Goal: Task Accomplishment & Management: Complete application form

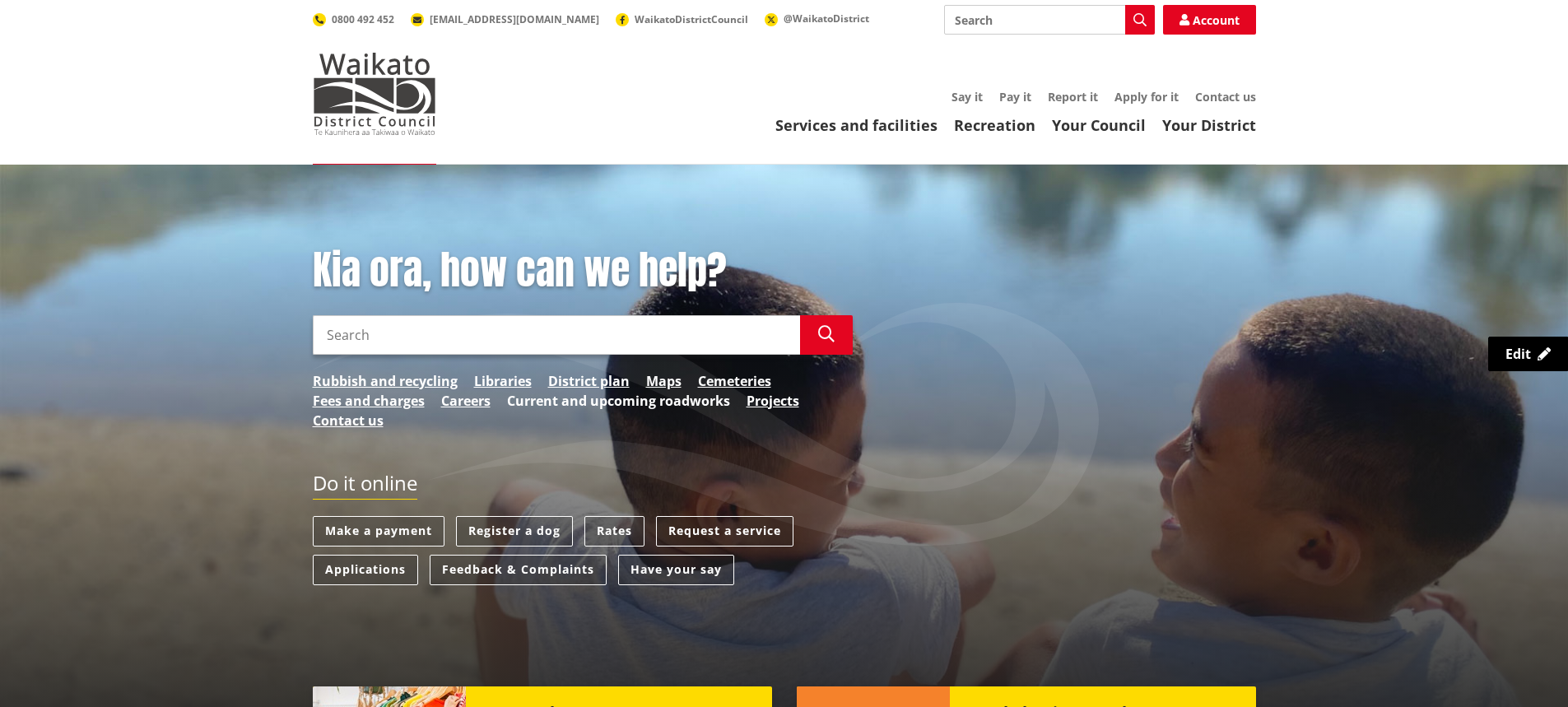
click at [709, 399] on link "Current and upcoming roadworks" at bounding box center [618, 401] width 223 height 20
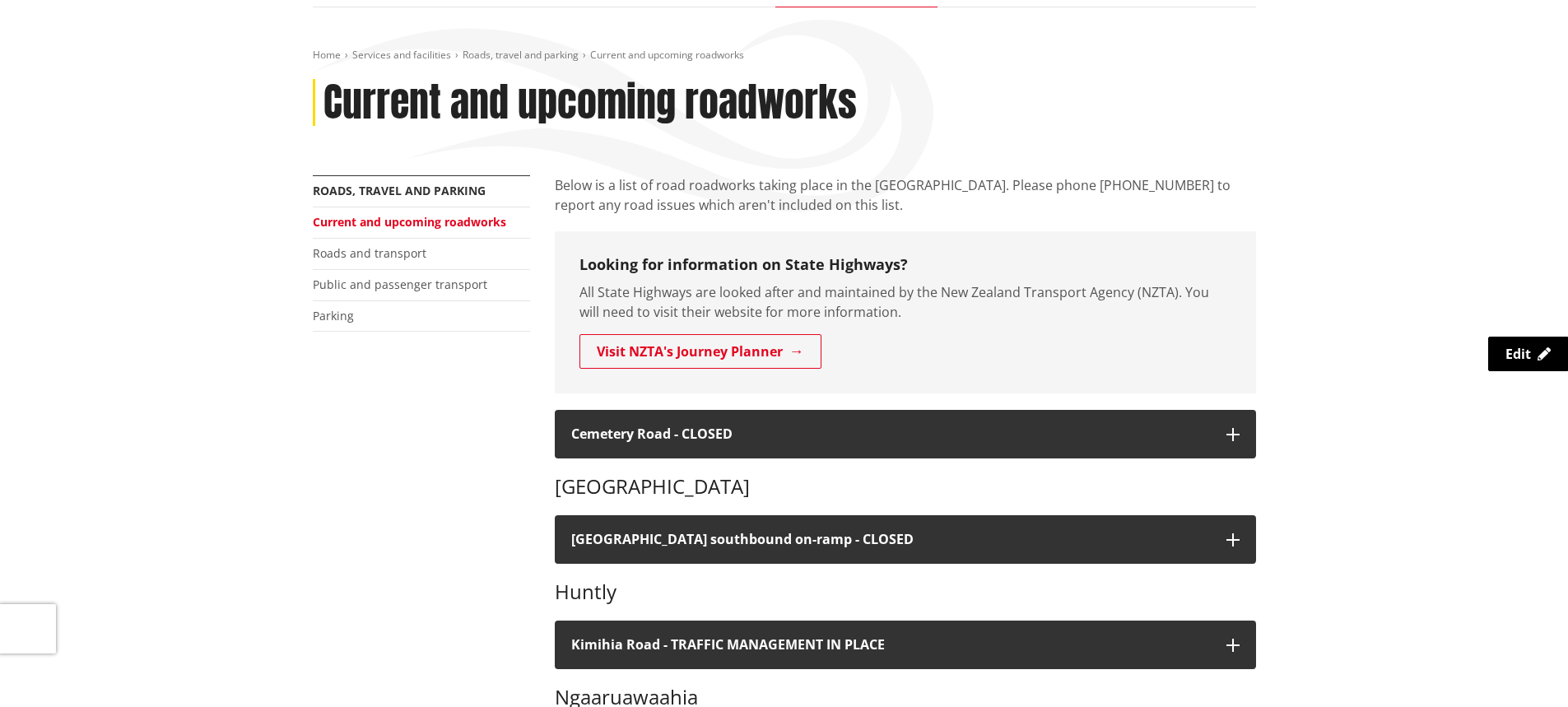
scroll to position [164, 0]
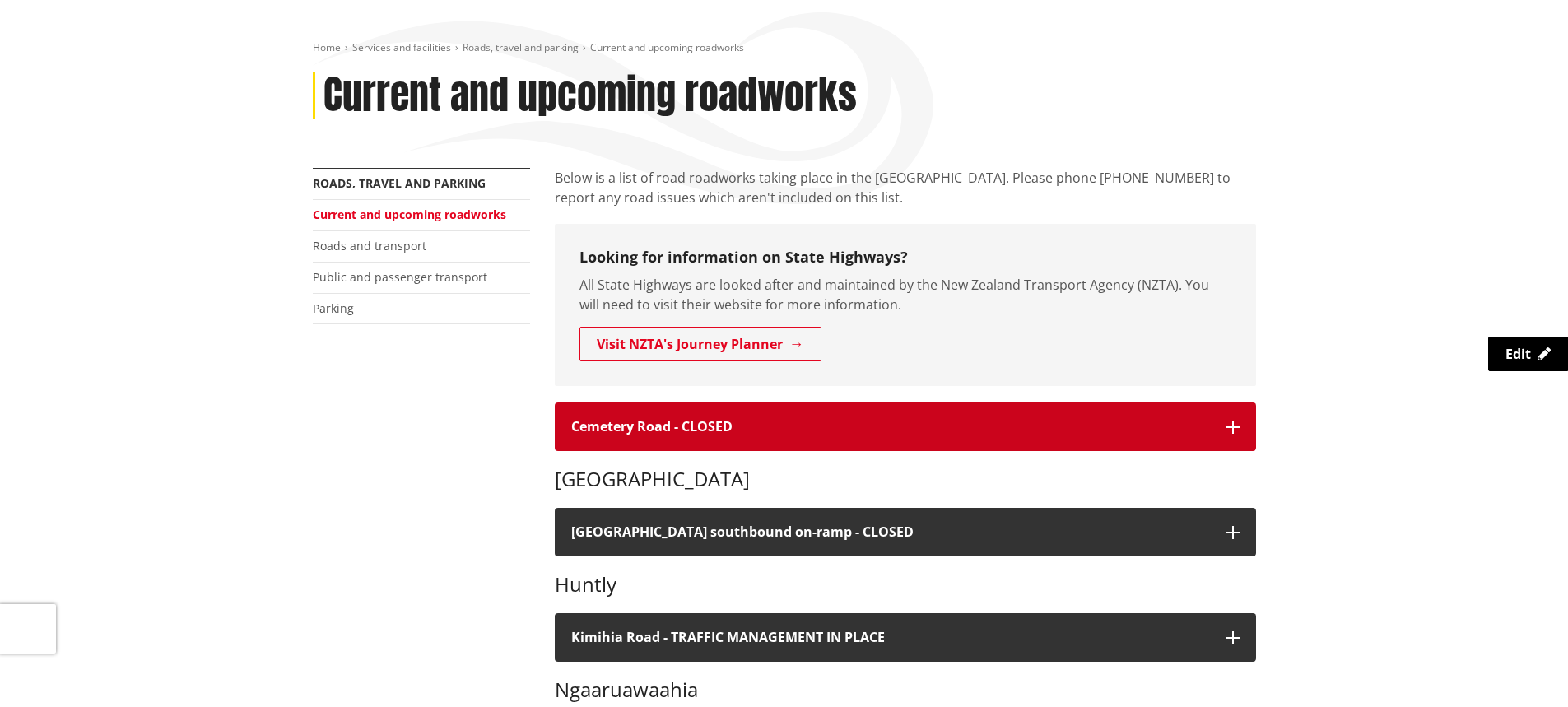
click at [714, 423] on h4 "Cemetery Road - CLOSED" at bounding box center [890, 427] width 639 height 15
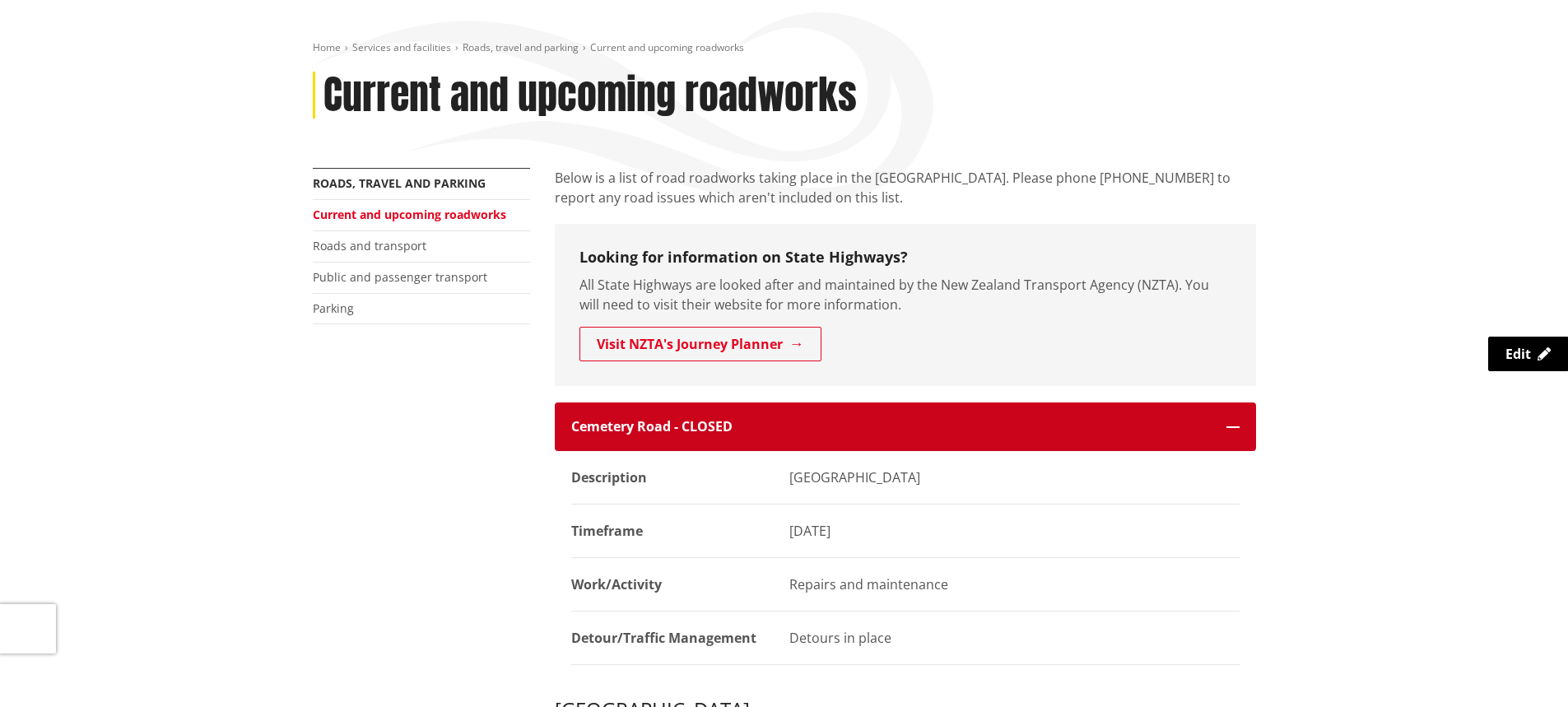
click at [714, 423] on h4 "Cemetery Road - CLOSED" at bounding box center [890, 427] width 639 height 15
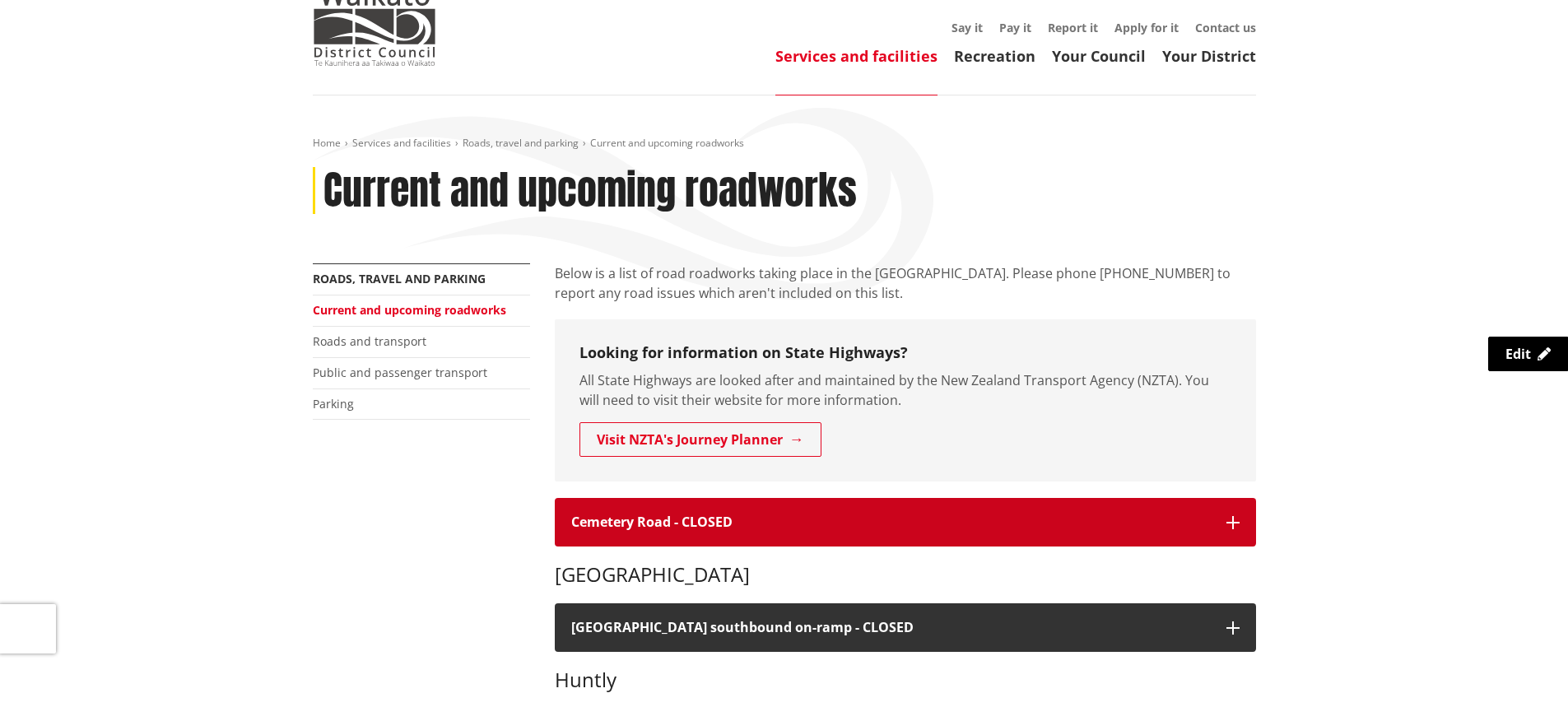
scroll to position [0, 0]
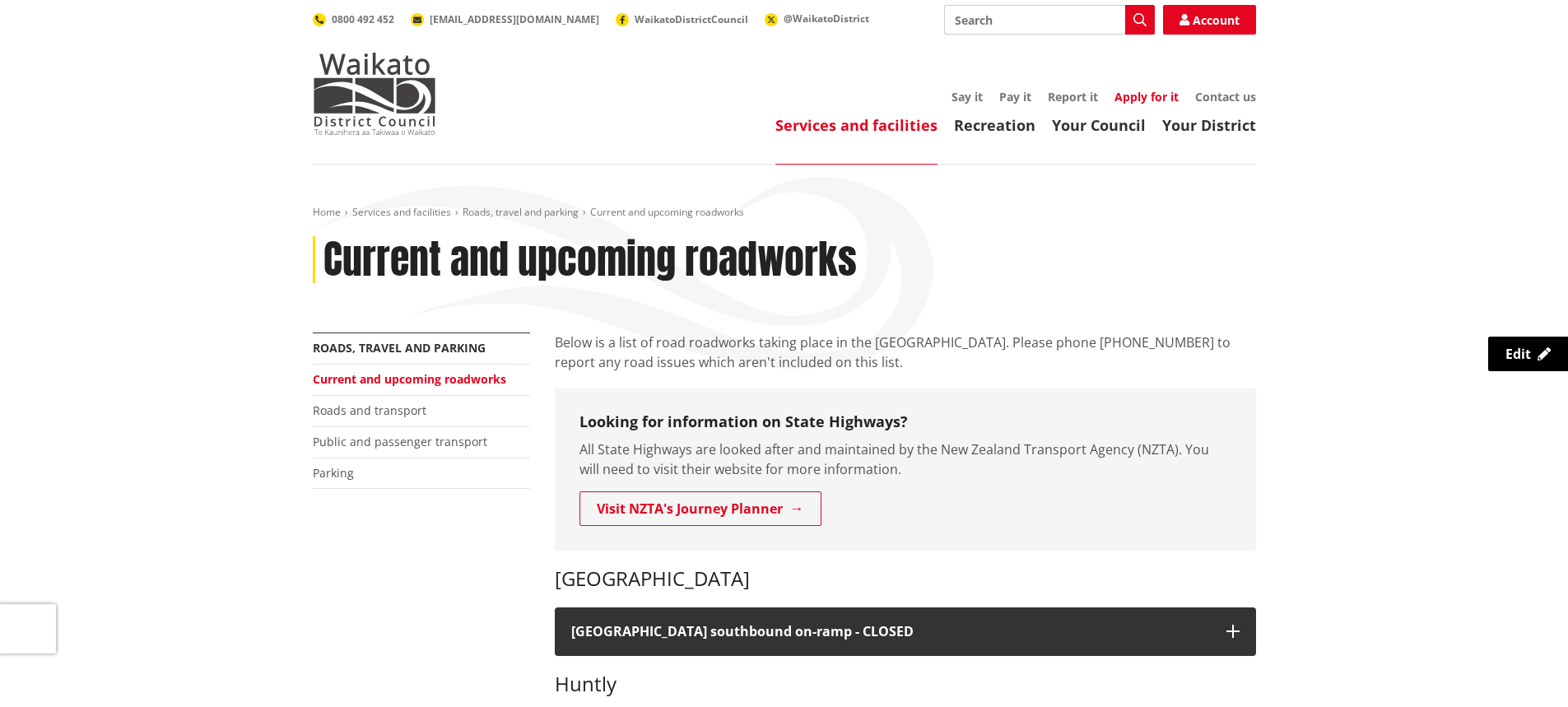
click at [1153, 90] on link "Apply for it" at bounding box center [1146, 97] width 64 height 15
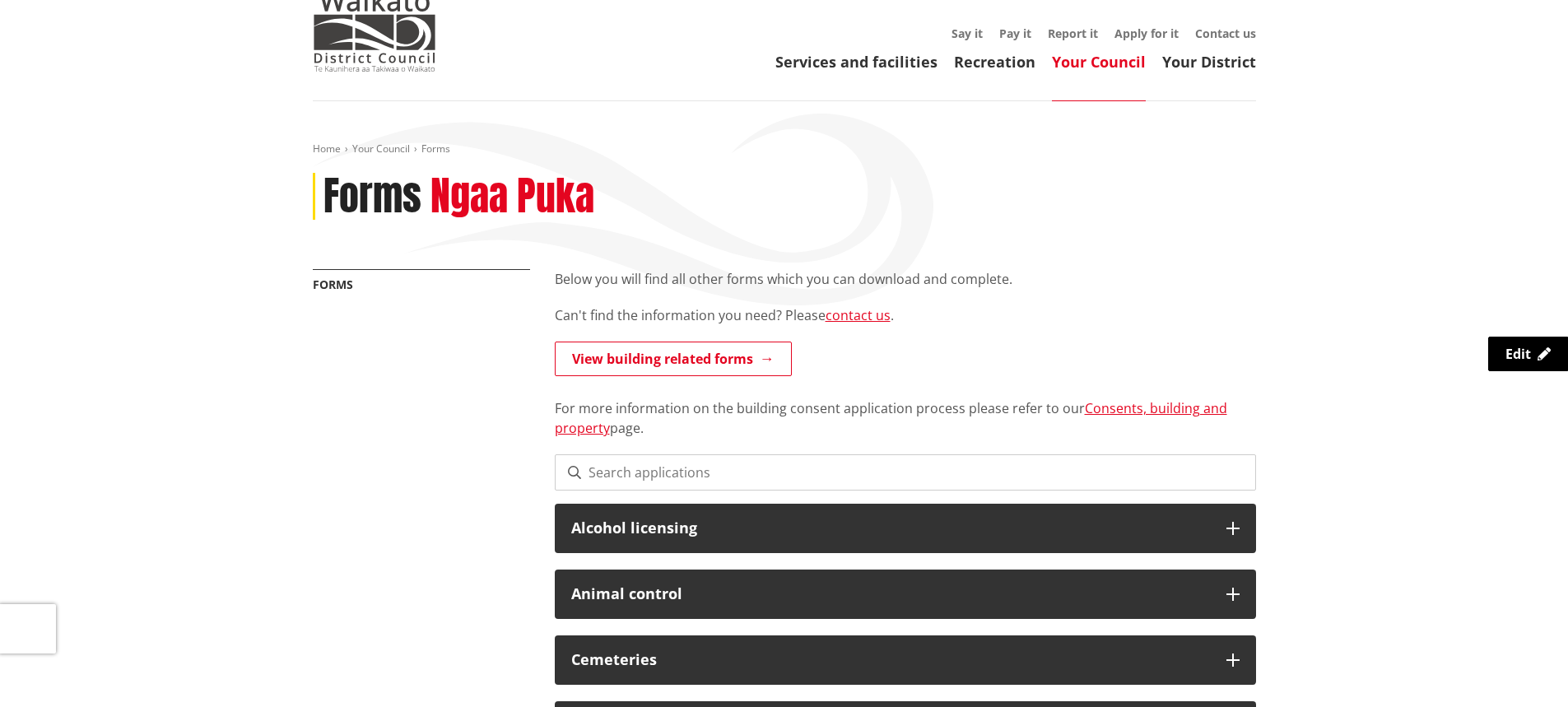
scroll to position [83, 0]
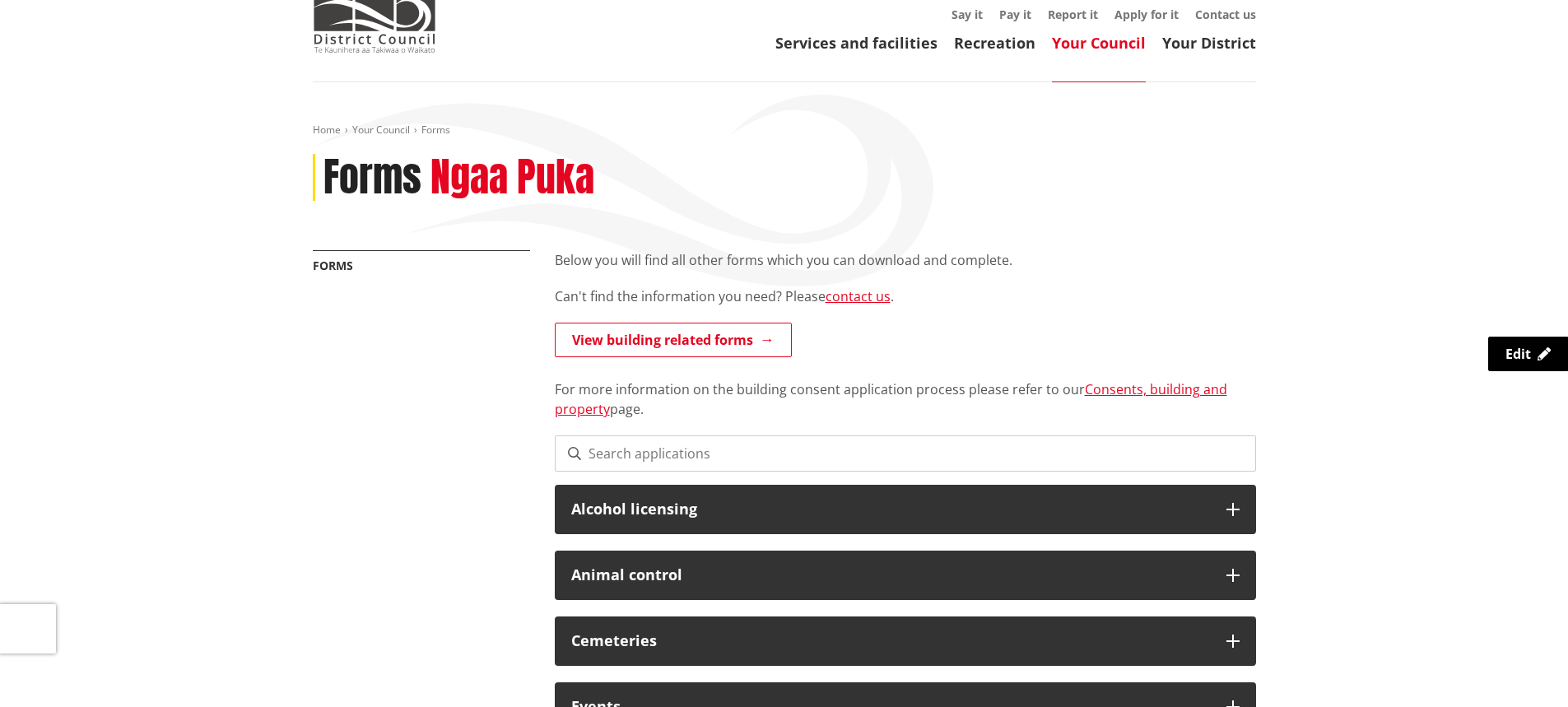
click at [753, 447] on input at bounding box center [905, 453] width 701 height 37
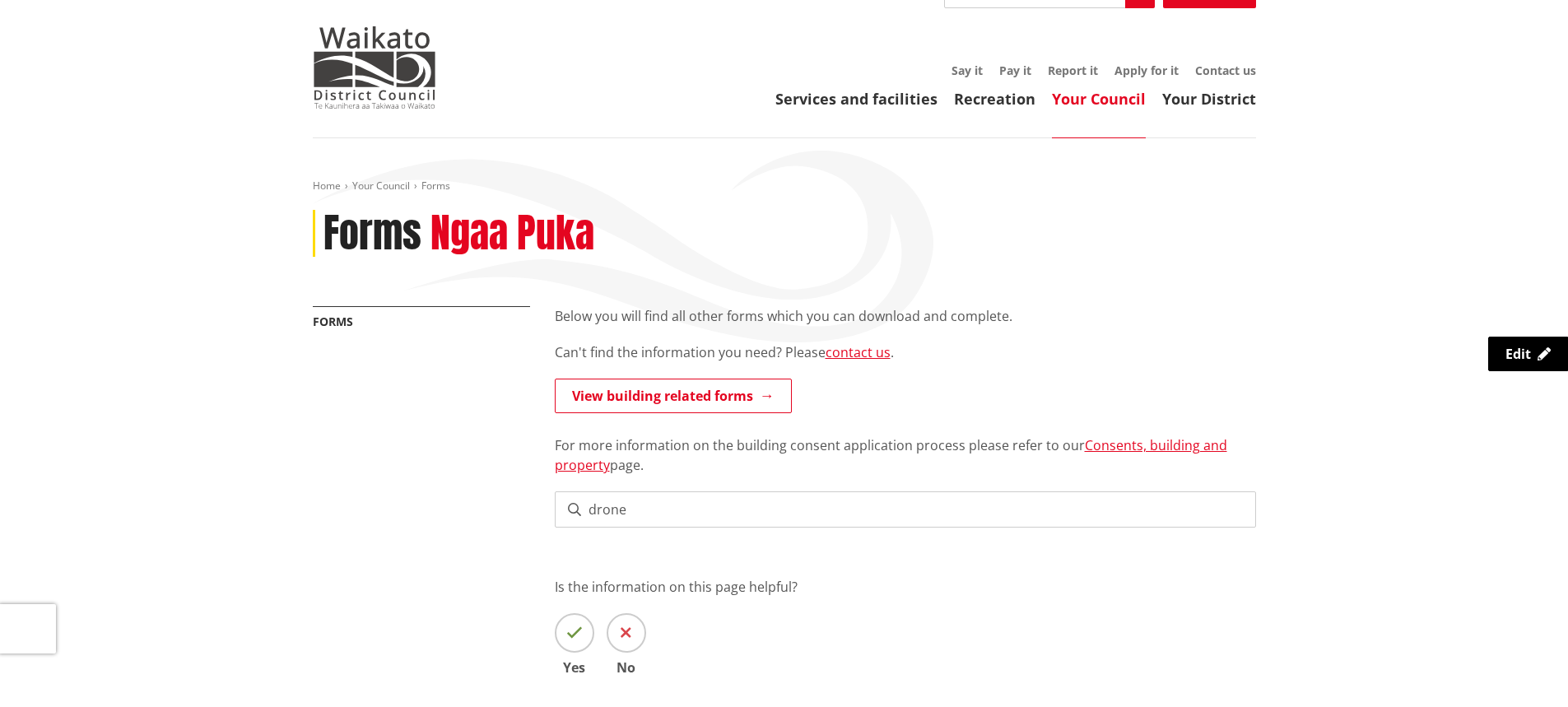
scroll to position [0, 0]
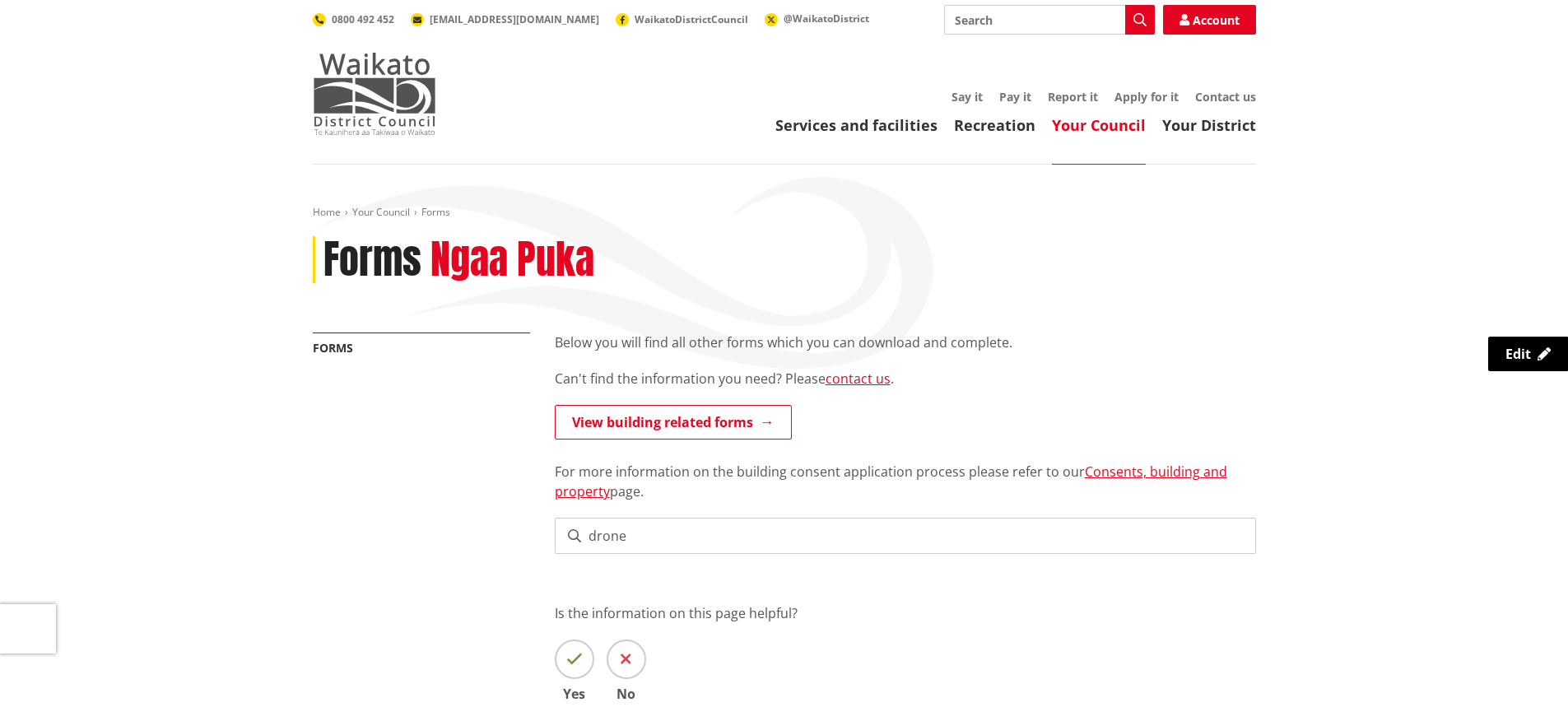
type input "drone"
click at [394, 101] on img at bounding box center [374, 94] width 124 height 83
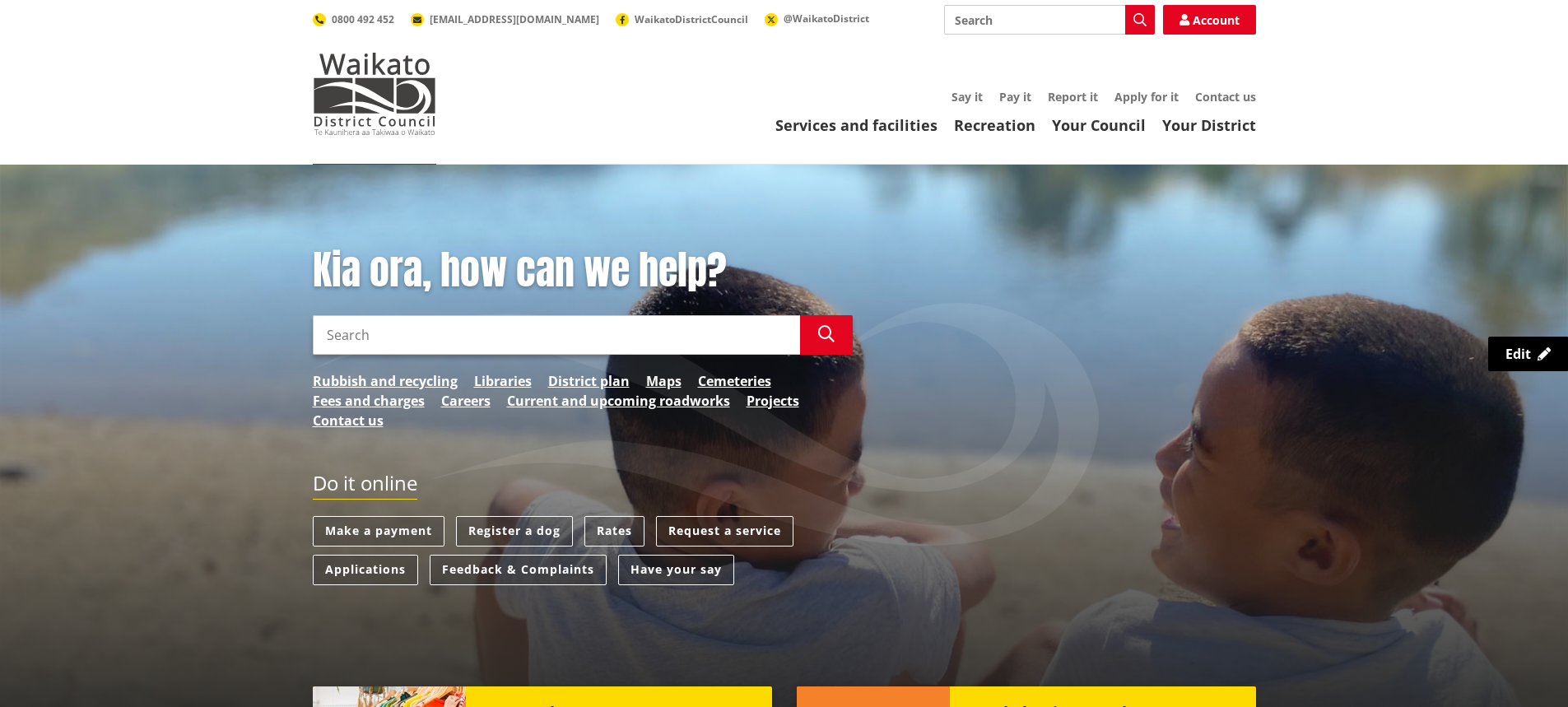
click at [549, 327] on input "Search" at bounding box center [556, 334] width 487 height 39
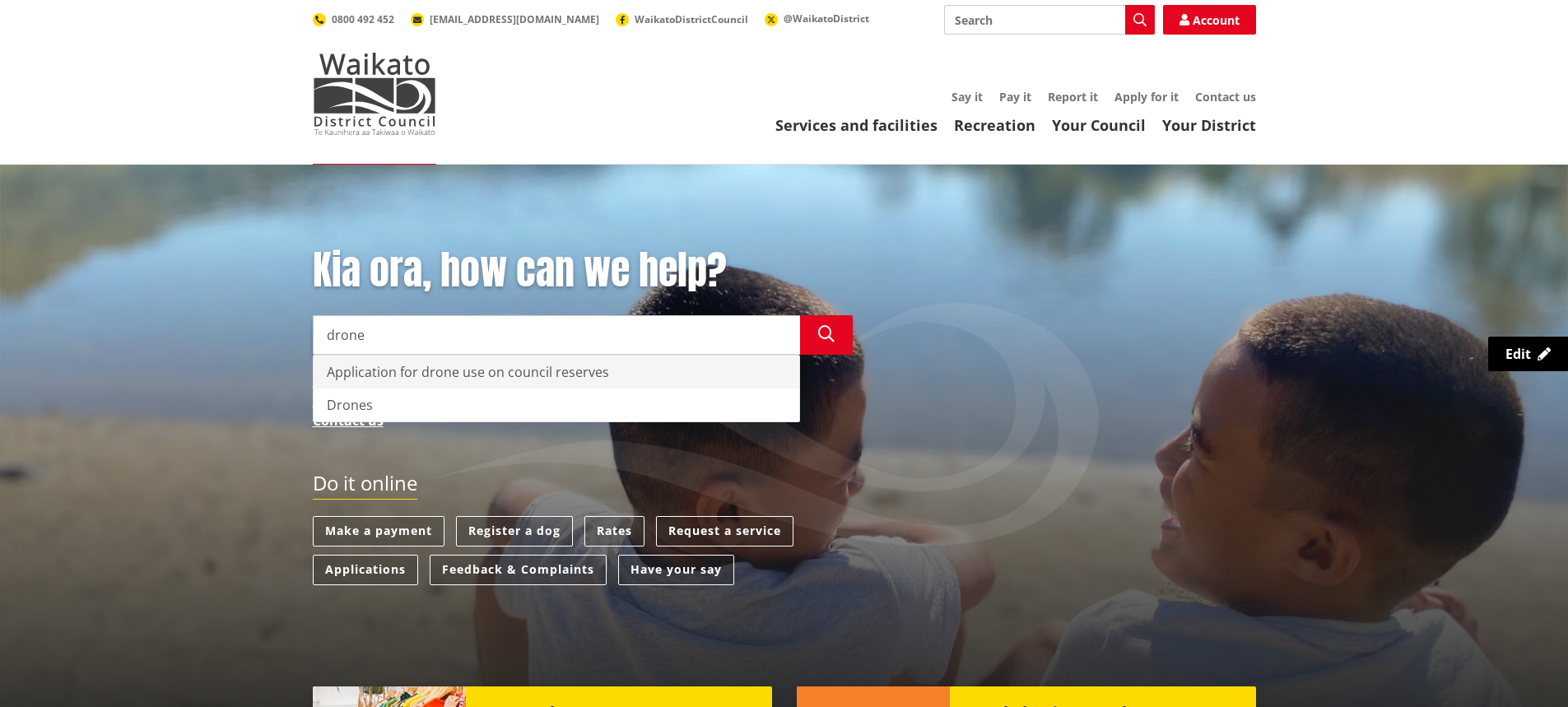
click at [561, 371] on div "Application for drone use on council reserves" at bounding box center [557, 372] width 486 height 33
type input "Application for drone use on council reserves"
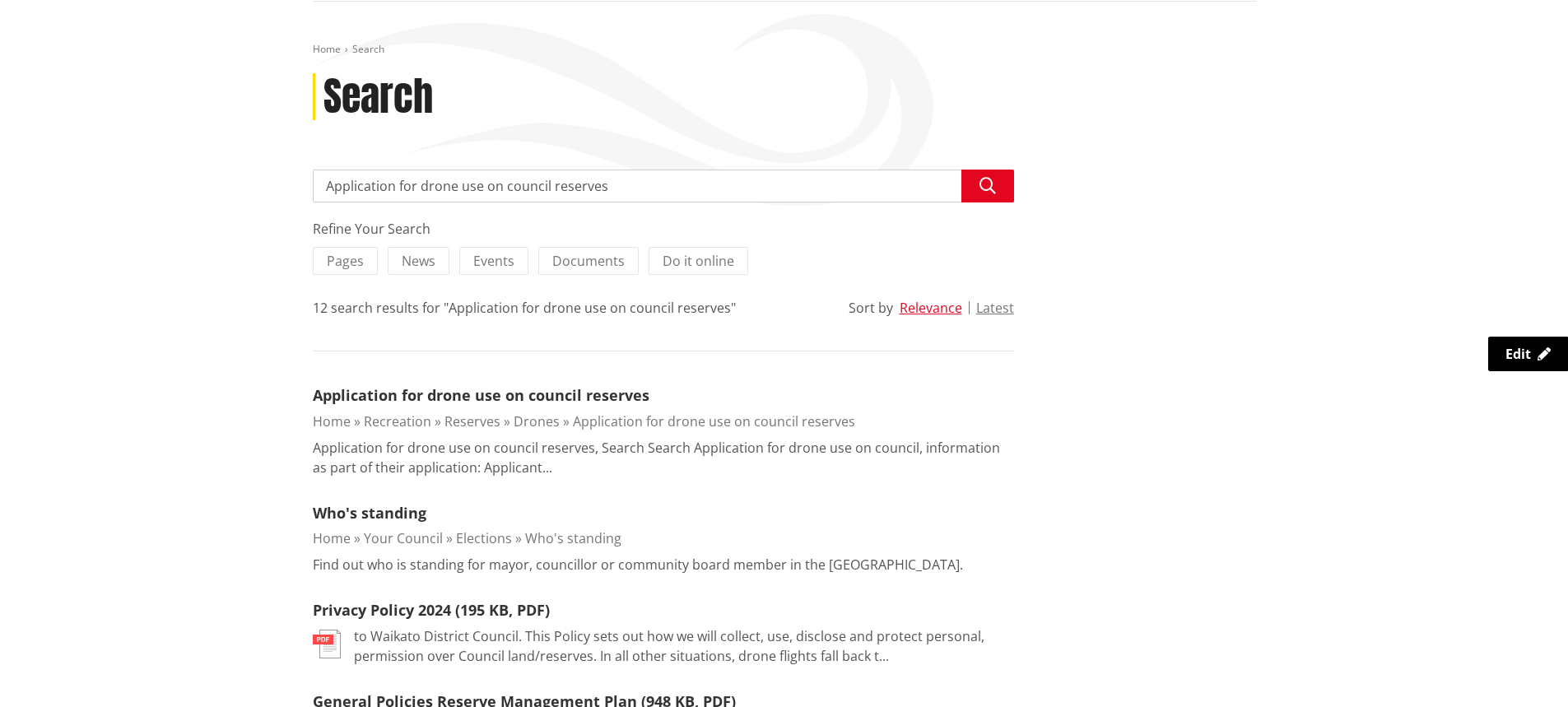
scroll to position [164, 0]
click at [562, 396] on link "Application for drone use on council reserves" at bounding box center [481, 393] width 337 height 20
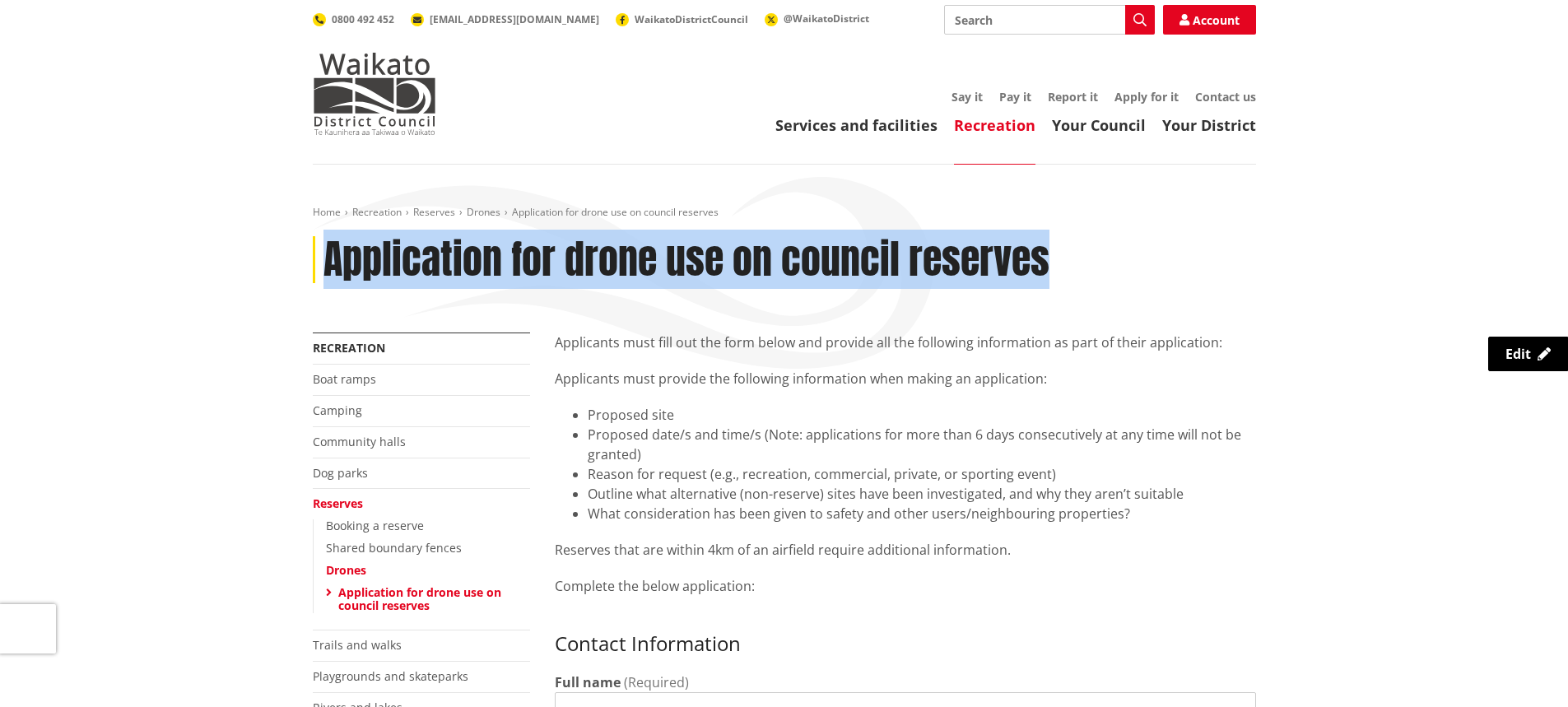
drag, startPoint x: 1043, startPoint y: 260, endPoint x: 331, endPoint y: 279, distance: 712.3
click at [331, 279] on h1 "Application for drone use on council reserves" at bounding box center [687, 260] width 726 height 48
copy h1 "Application for drone use on council reserves"
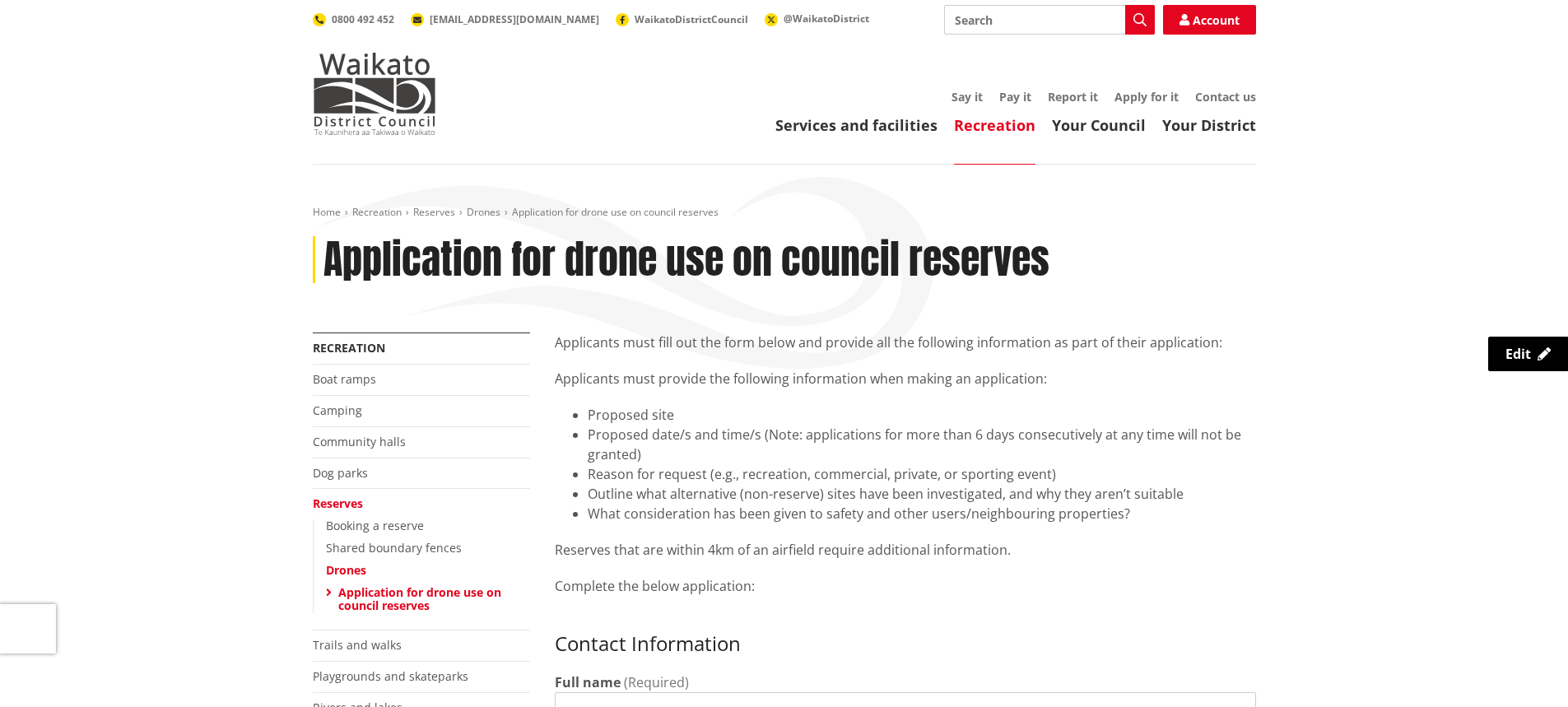
click at [607, 356] on div "Applicants must fill out the form below and provide all the following informati…" at bounding box center [905, 474] width 701 height 283
click at [351, 573] on link "Drones" at bounding box center [346, 570] width 40 height 15
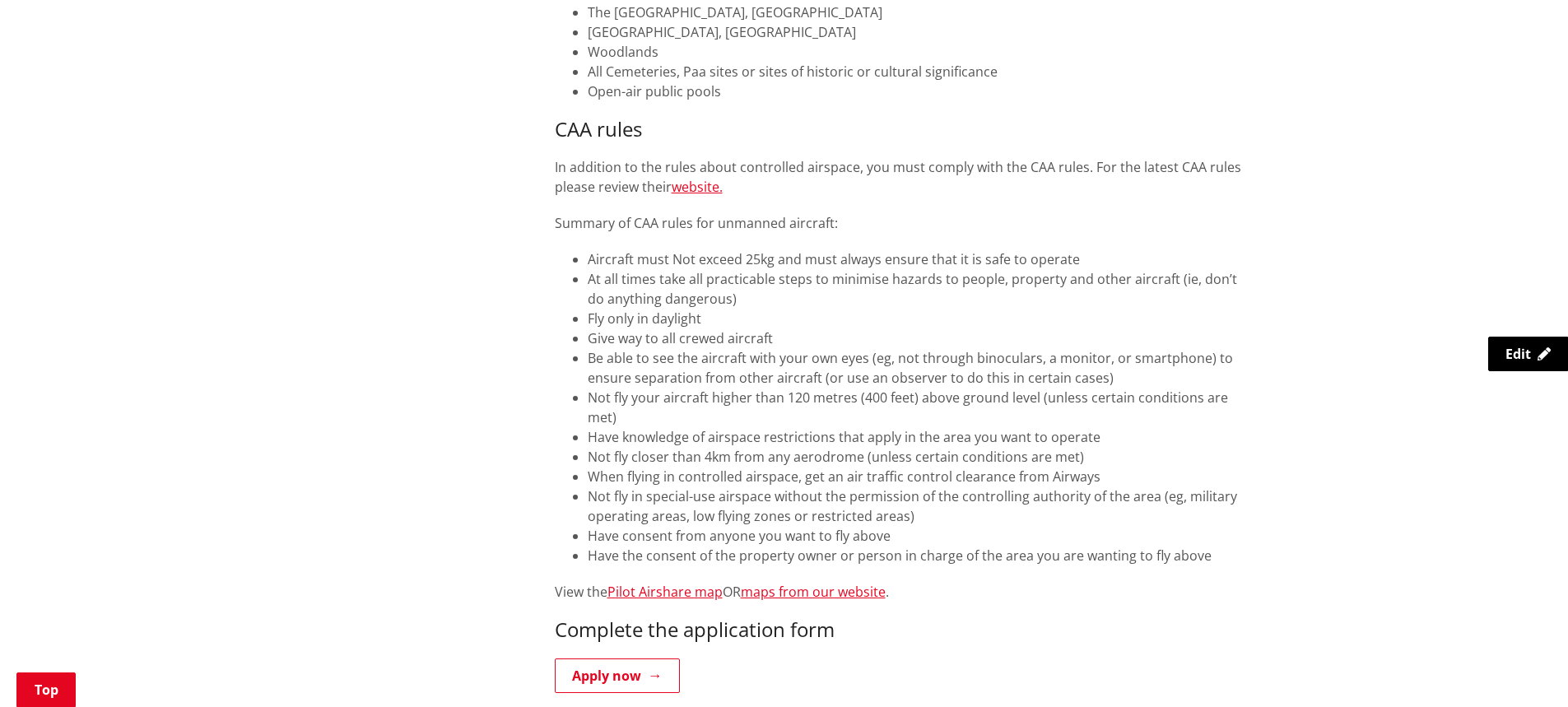
scroll to position [1070, 0]
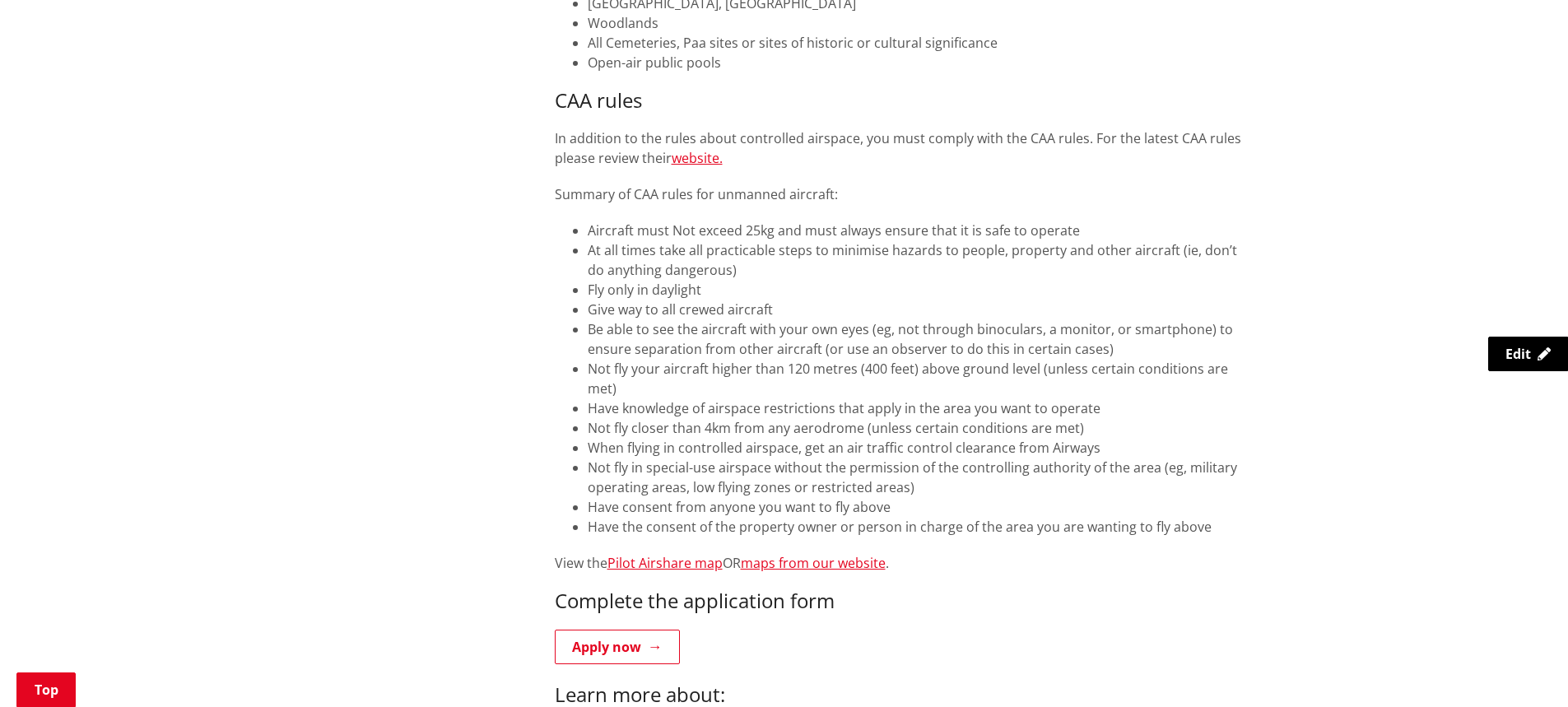
click at [1118, 517] on li "Have the consent of the property owner or person in charge of the area you are …" at bounding box center [922, 526] width 668 height 20
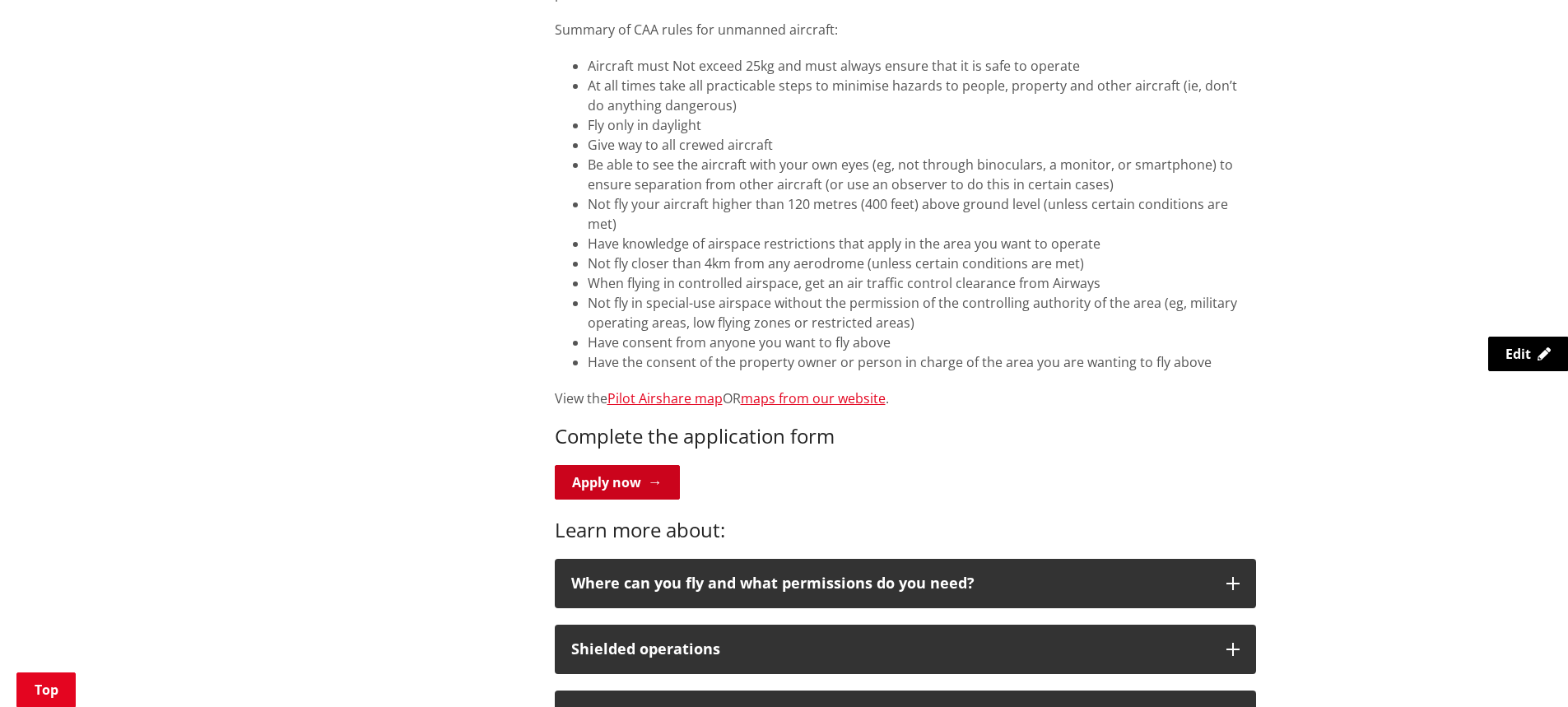
click at [635, 465] on link "Apply now" at bounding box center [617, 482] width 125 height 35
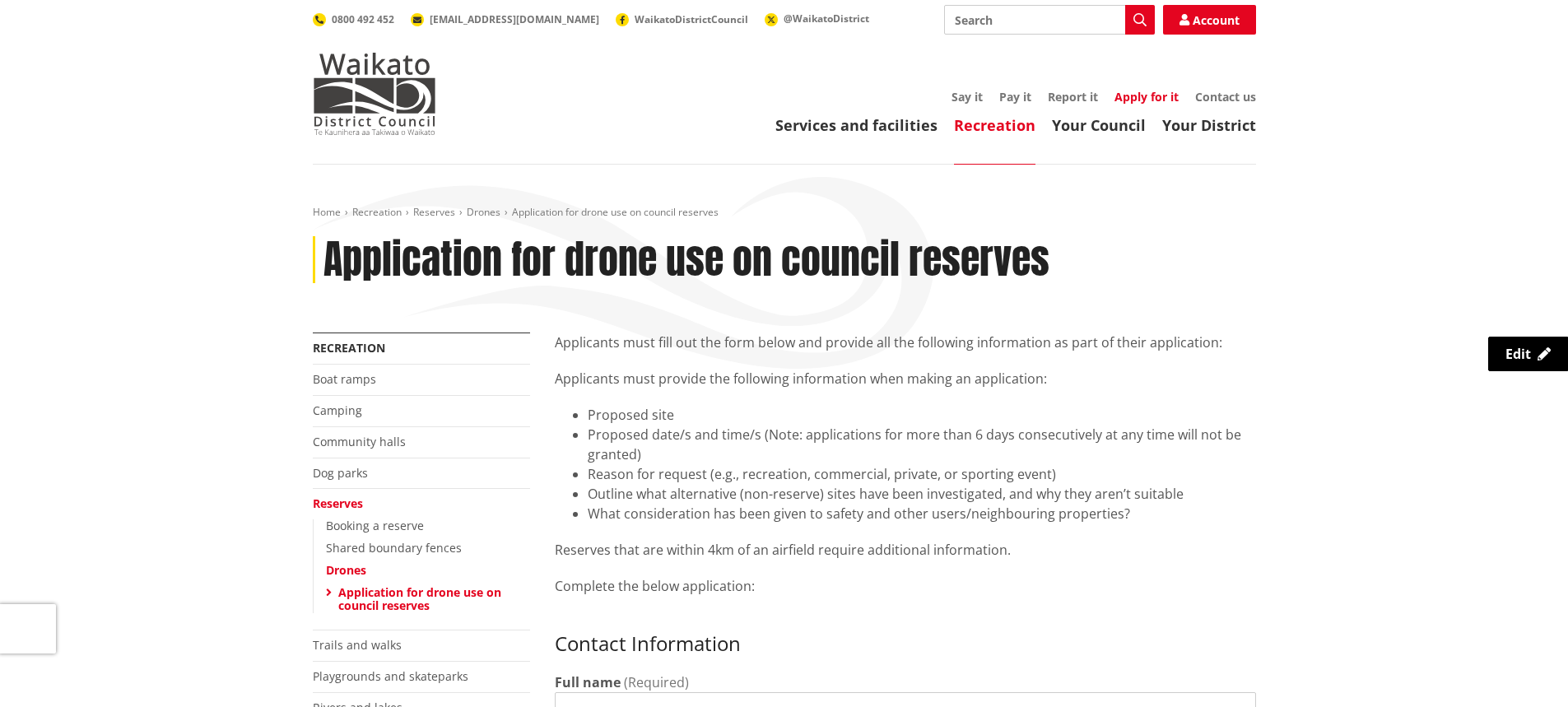
click at [1122, 92] on link "Apply for it" at bounding box center [1146, 97] width 64 height 15
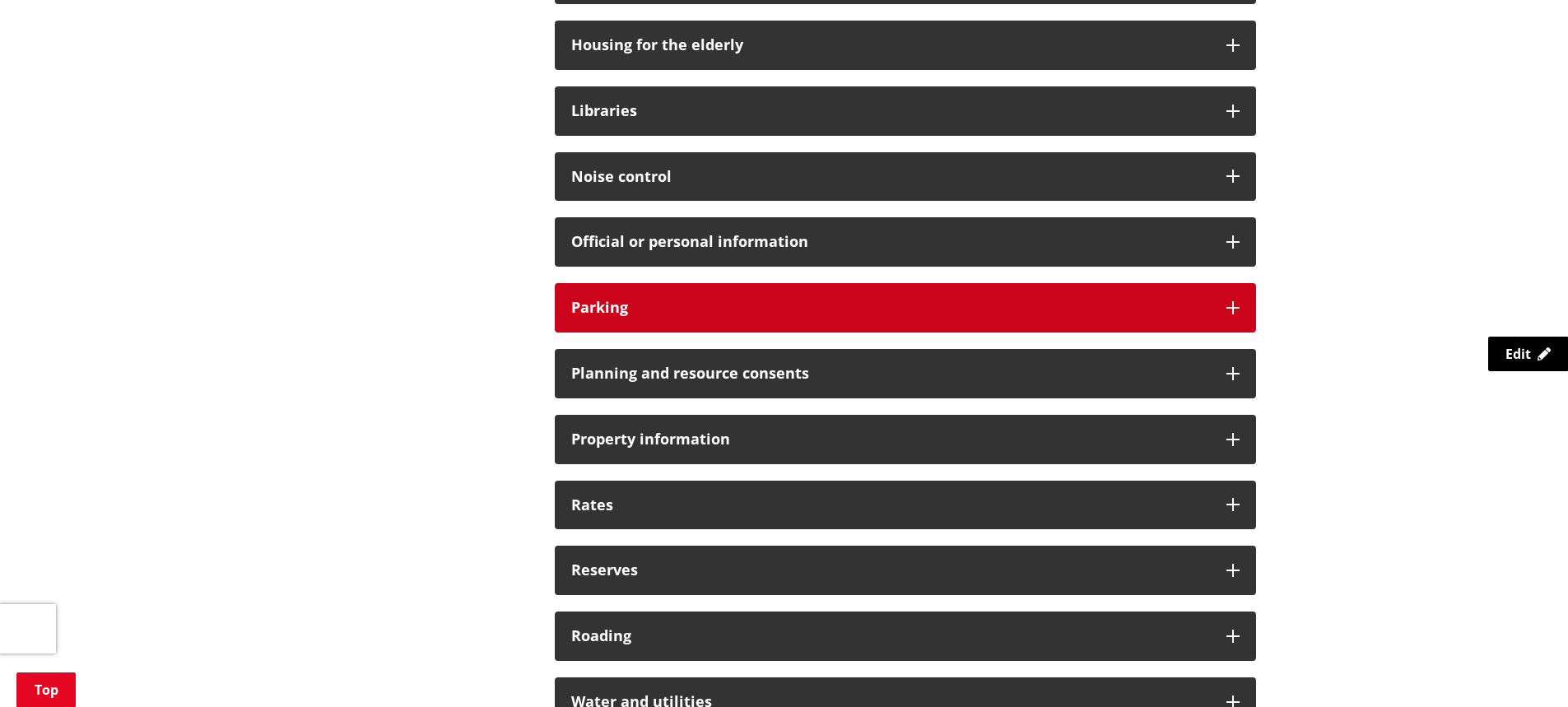
scroll to position [1070, 0]
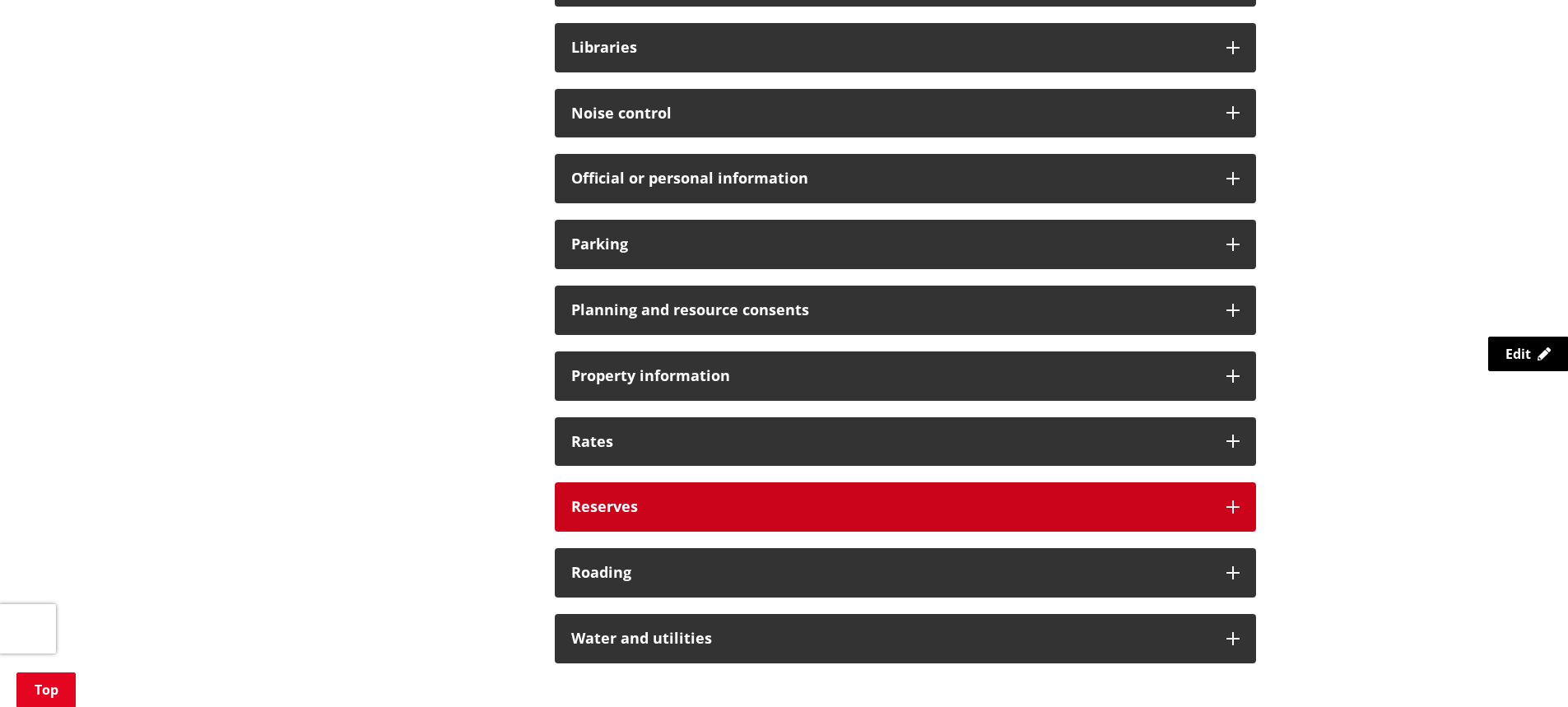
click at [760, 504] on h3 "Reserves" at bounding box center [890, 506] width 639 height 16
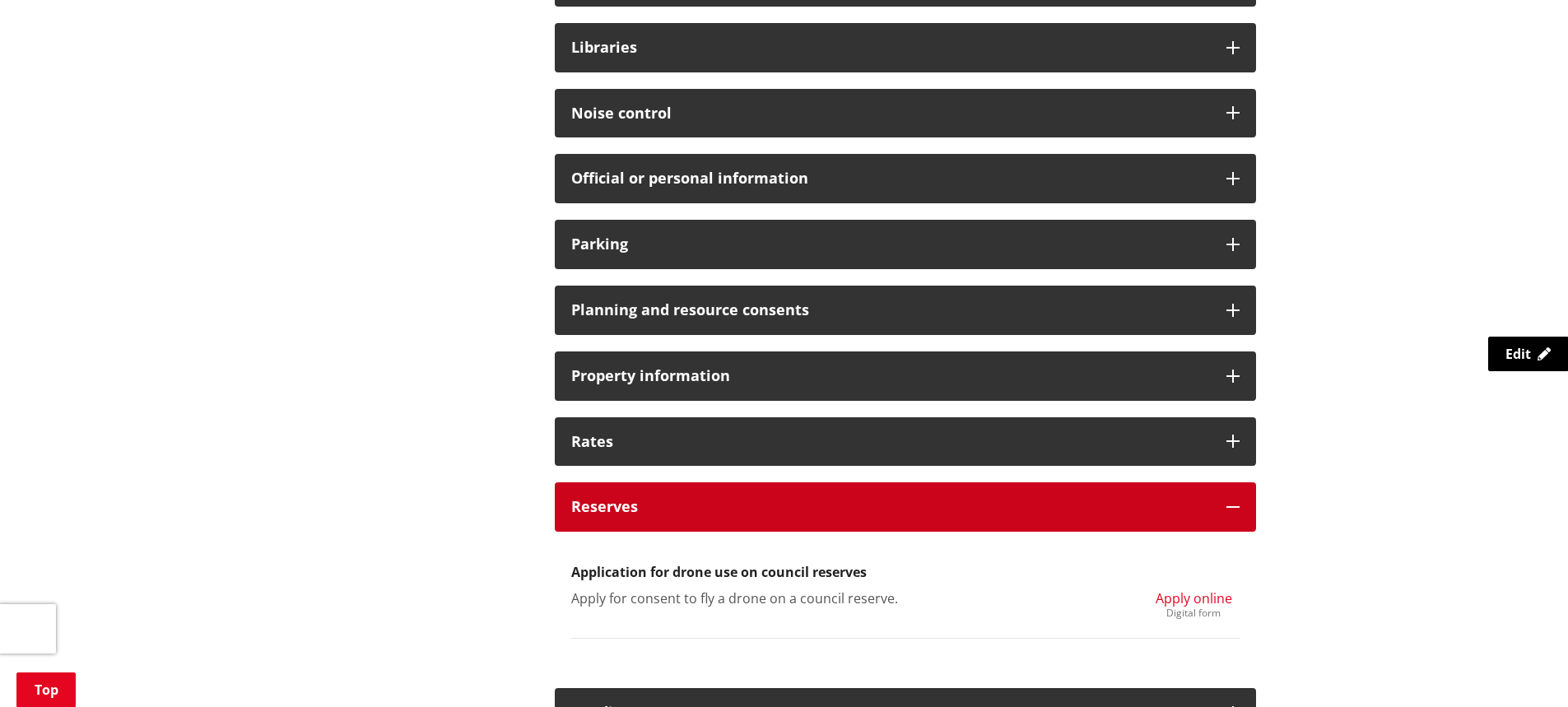
click at [760, 504] on h3 "Reserves" at bounding box center [890, 506] width 639 height 16
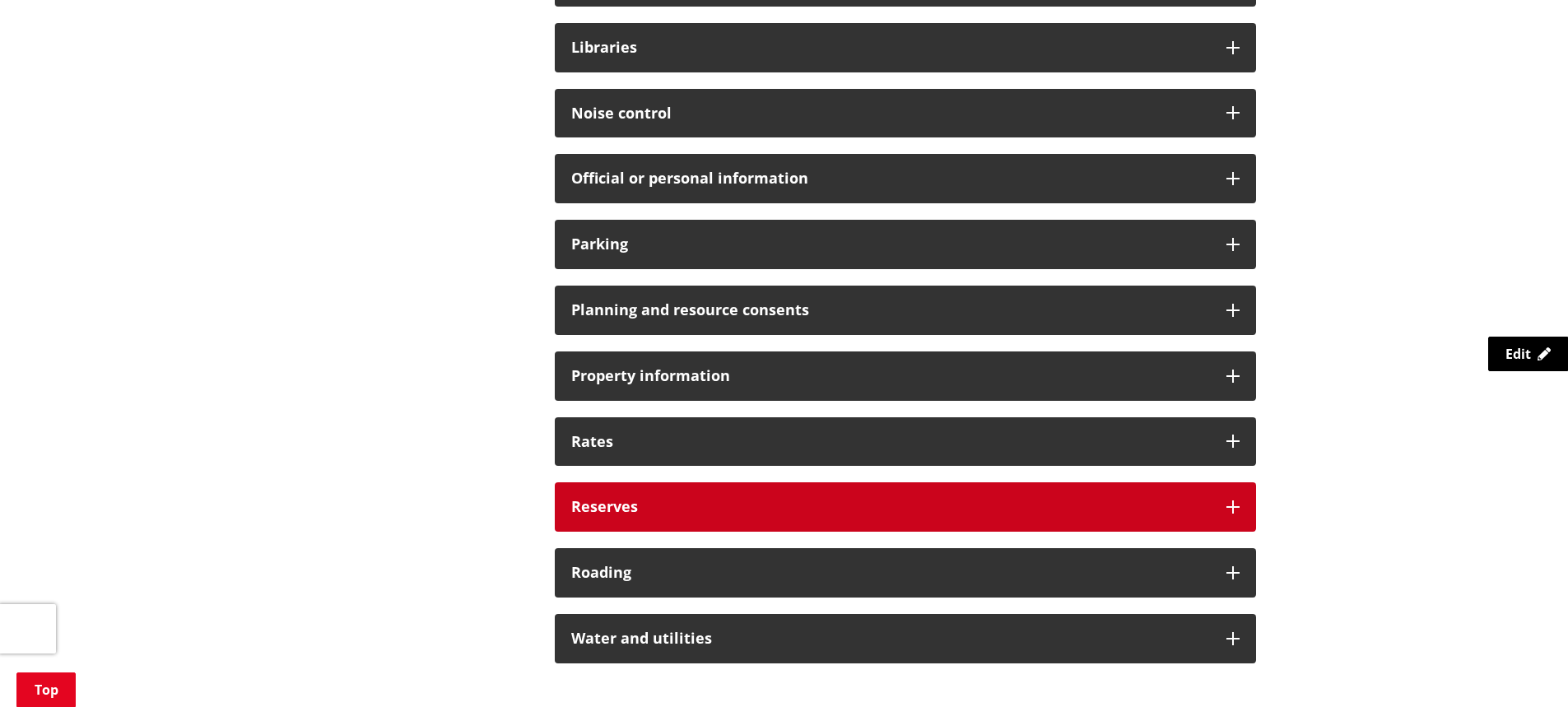
click at [760, 504] on h3 "Reserves" at bounding box center [890, 506] width 639 height 16
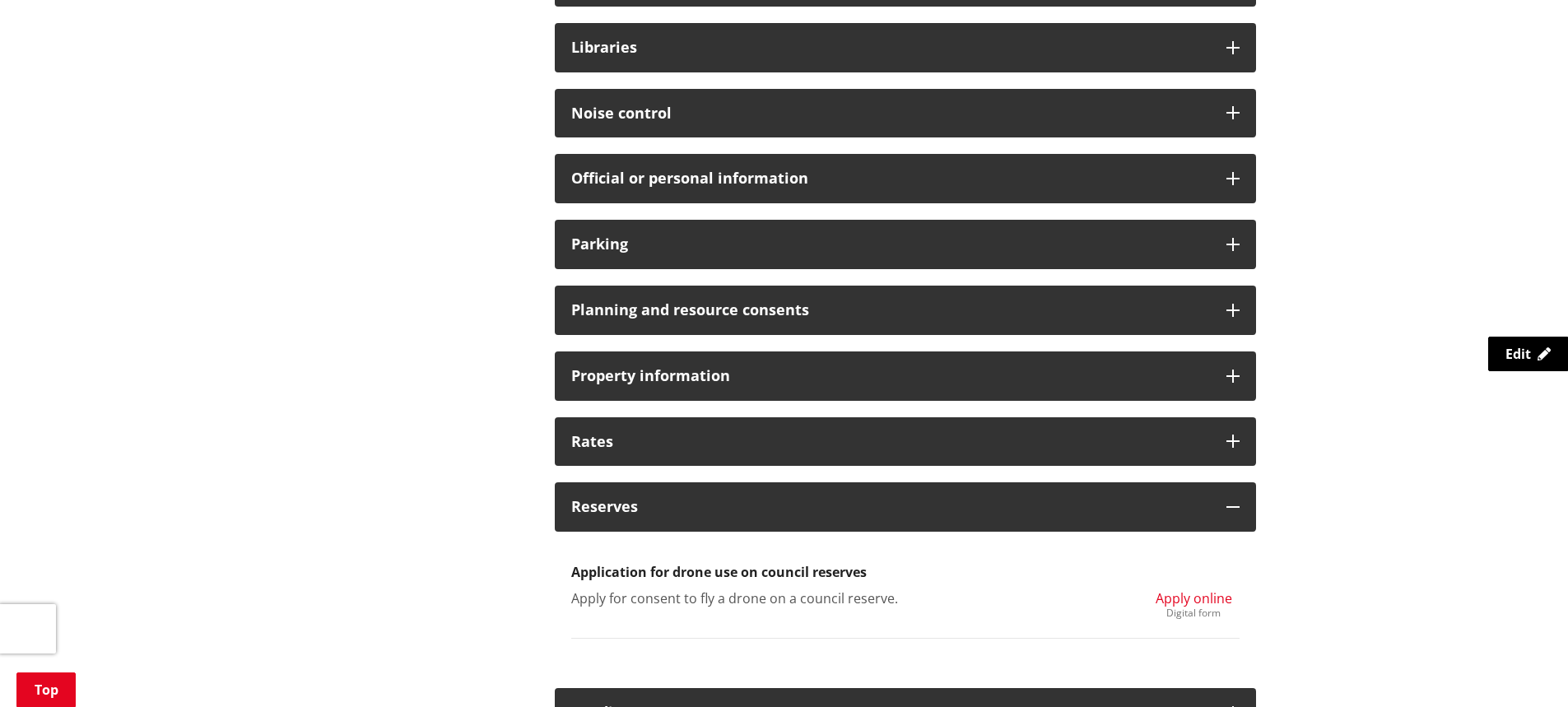
click at [1176, 590] on span "Apply online" at bounding box center [1194, 598] width 77 height 18
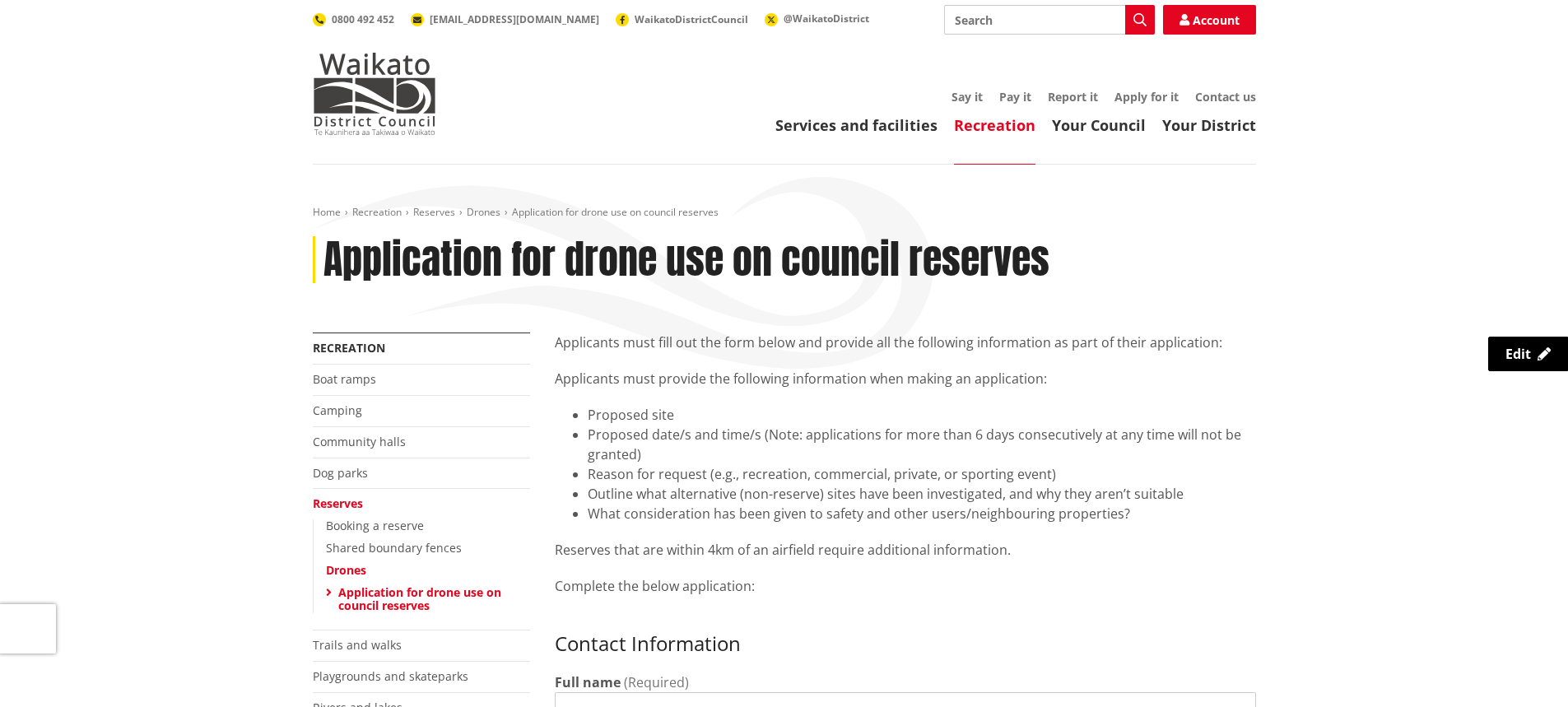
scroll to position [83, 0]
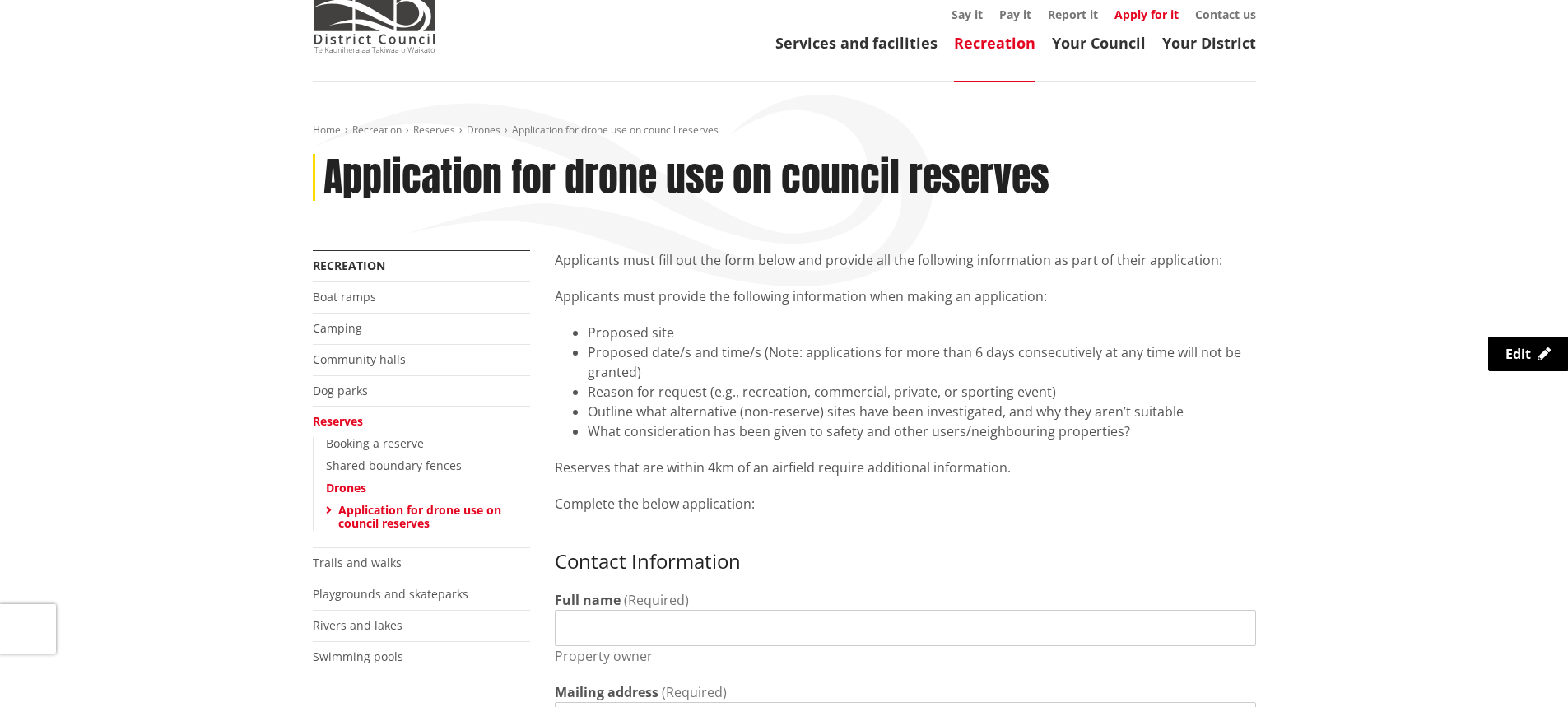
click at [1122, 10] on link "Apply for it" at bounding box center [1146, 14] width 64 height 15
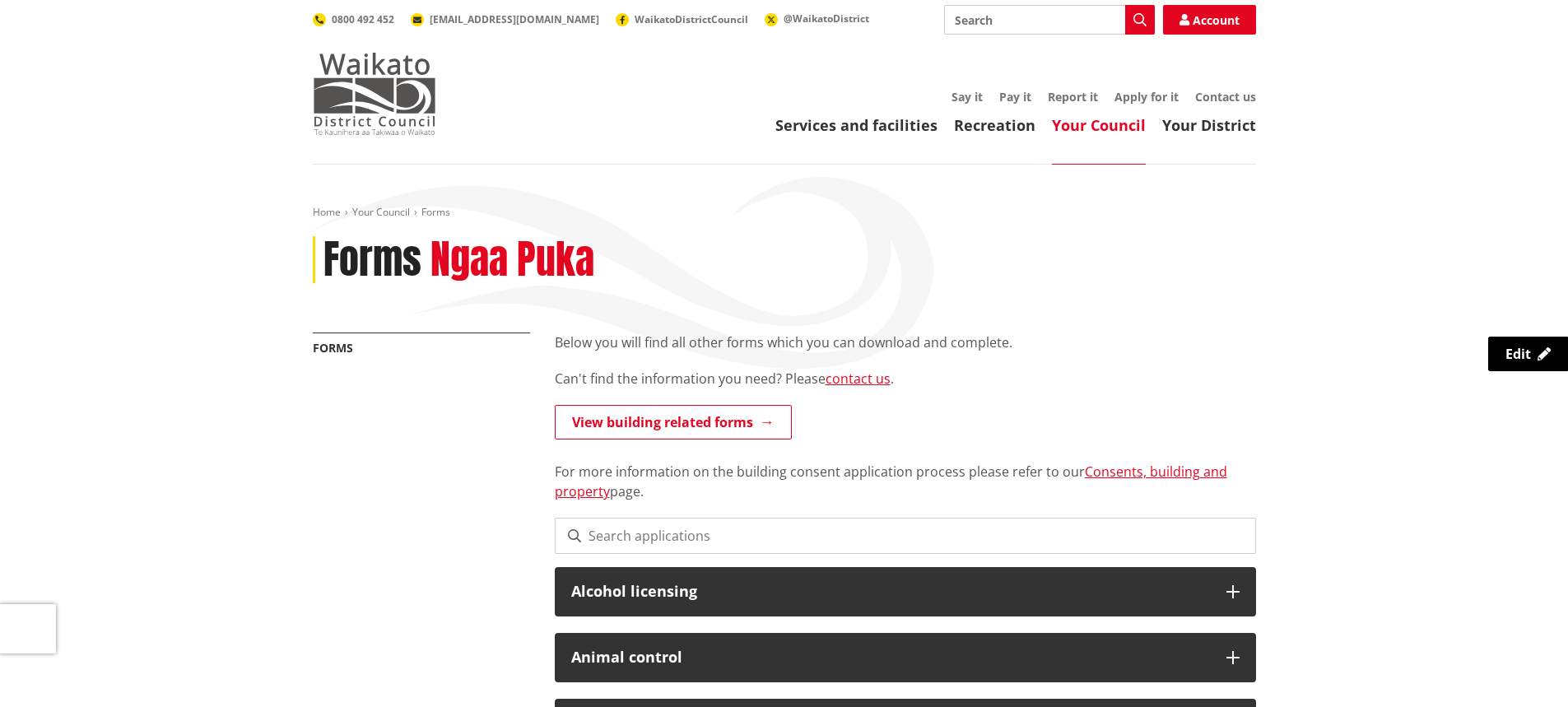
click at [360, 107] on img at bounding box center [374, 94] width 124 height 83
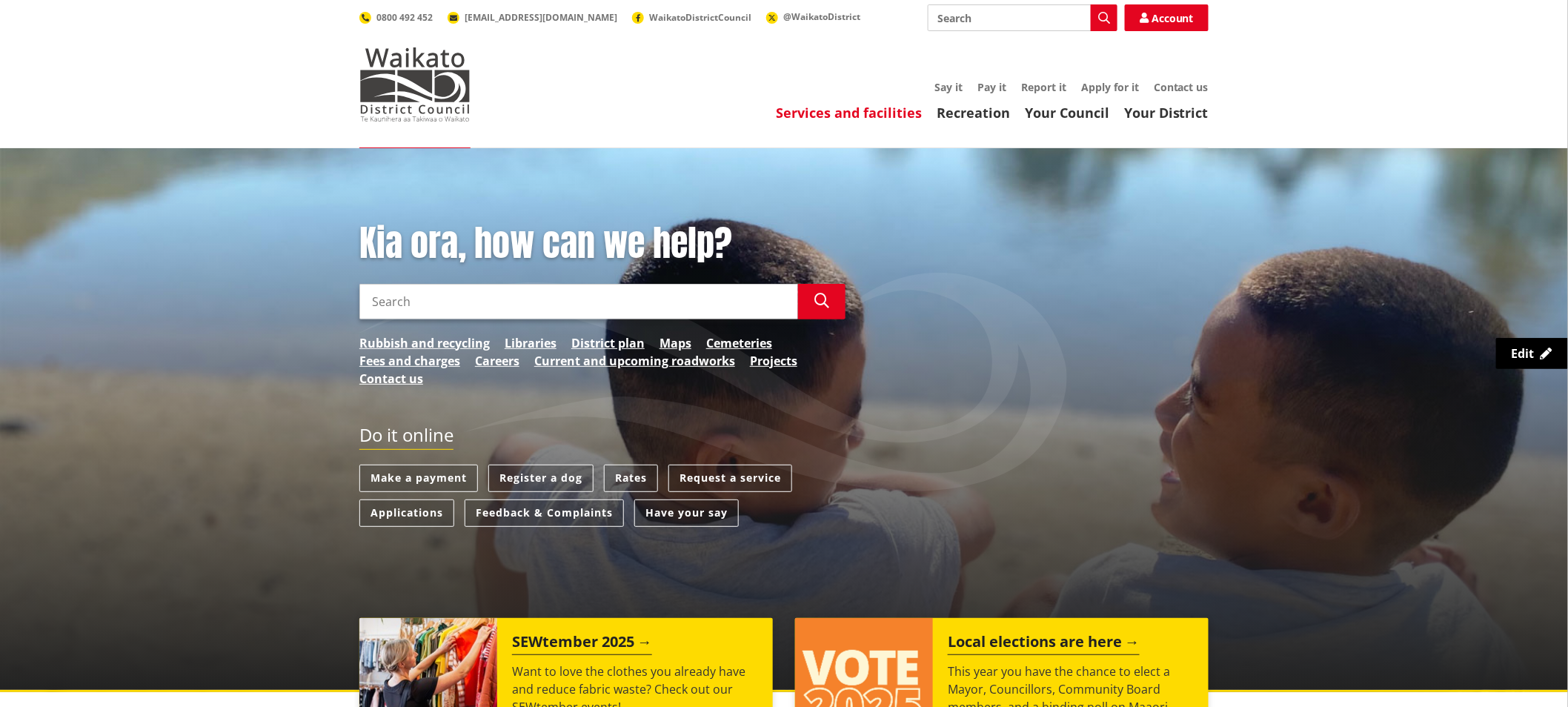
click at [791, 109] on link "Services and facilities" at bounding box center [848, 112] width 146 height 18
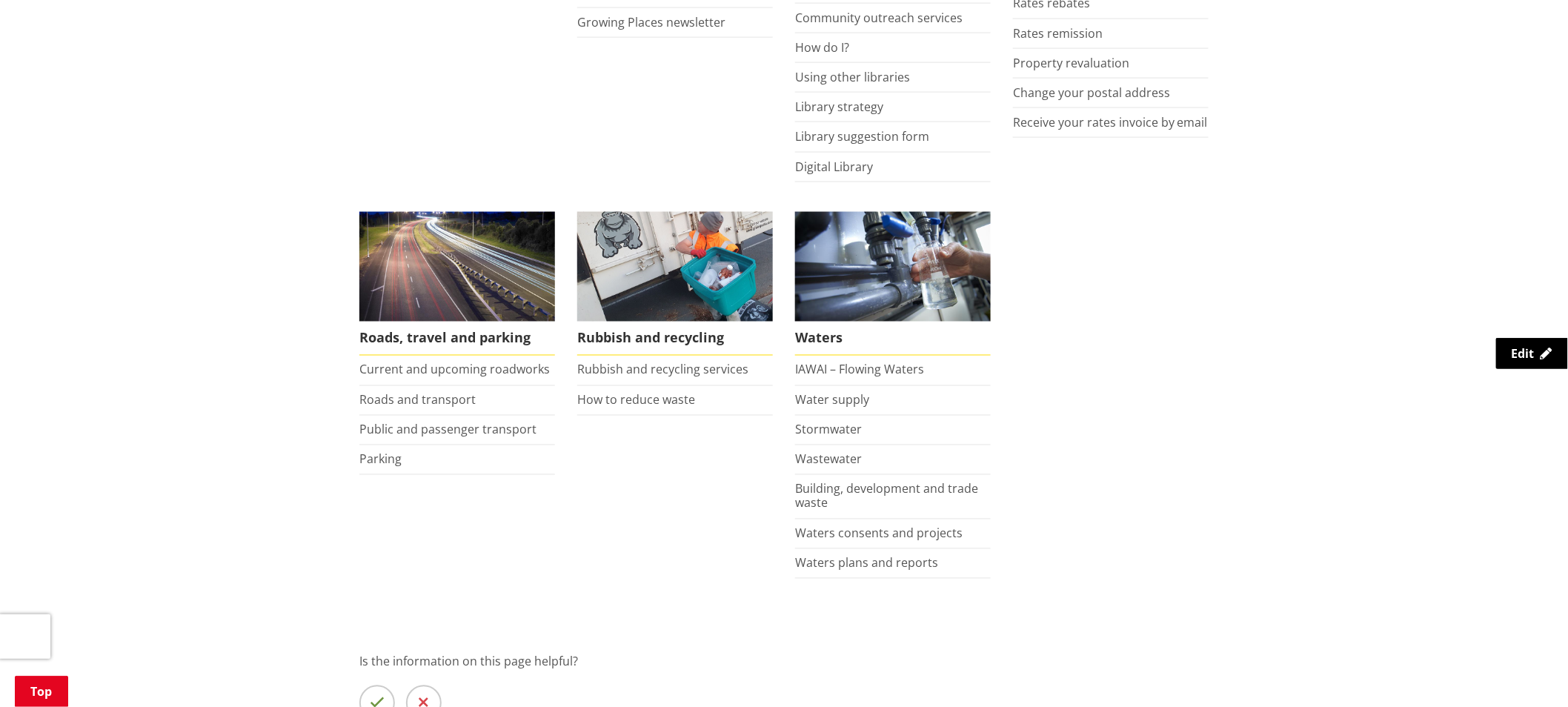
scroll to position [905, 0]
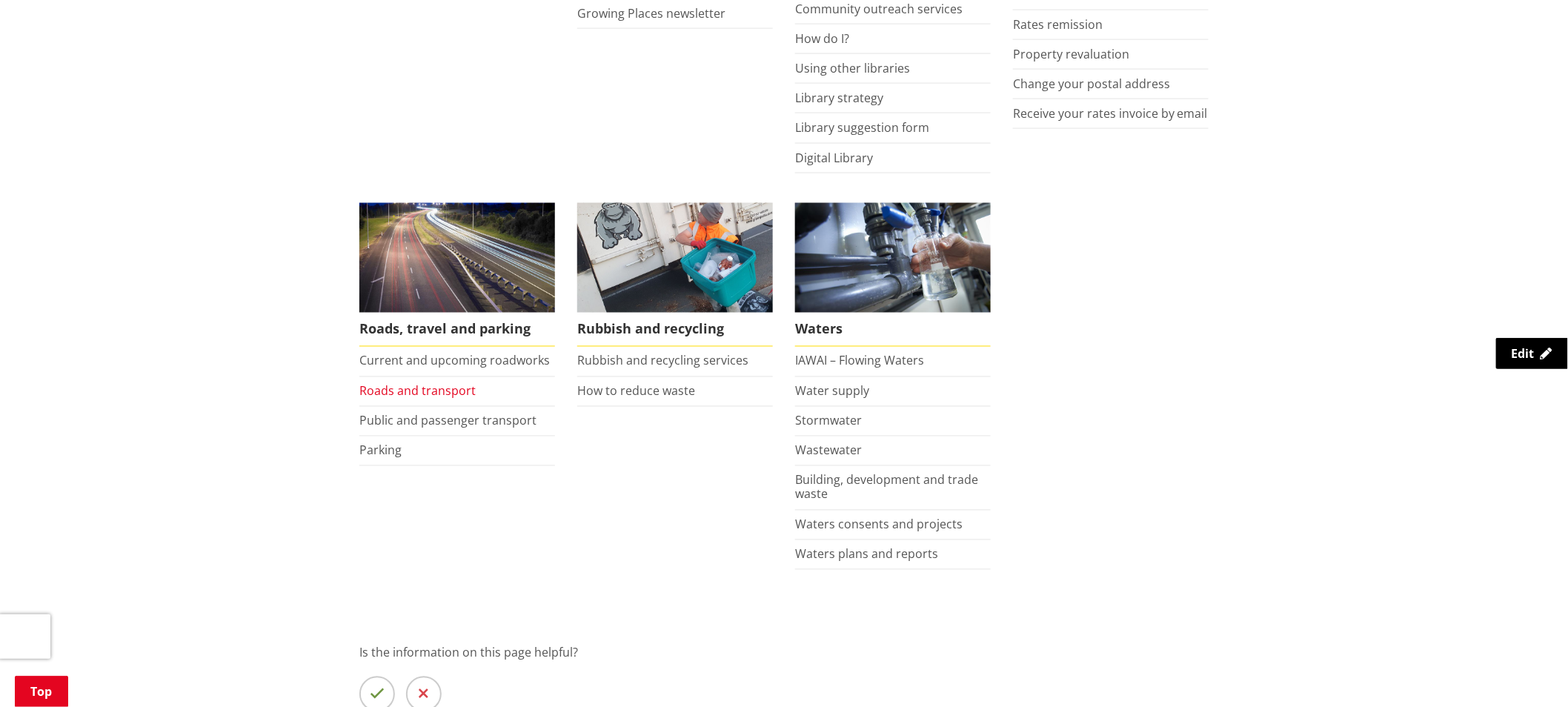
click at [391, 393] on link "Roads and transport" at bounding box center [418, 391] width 117 height 16
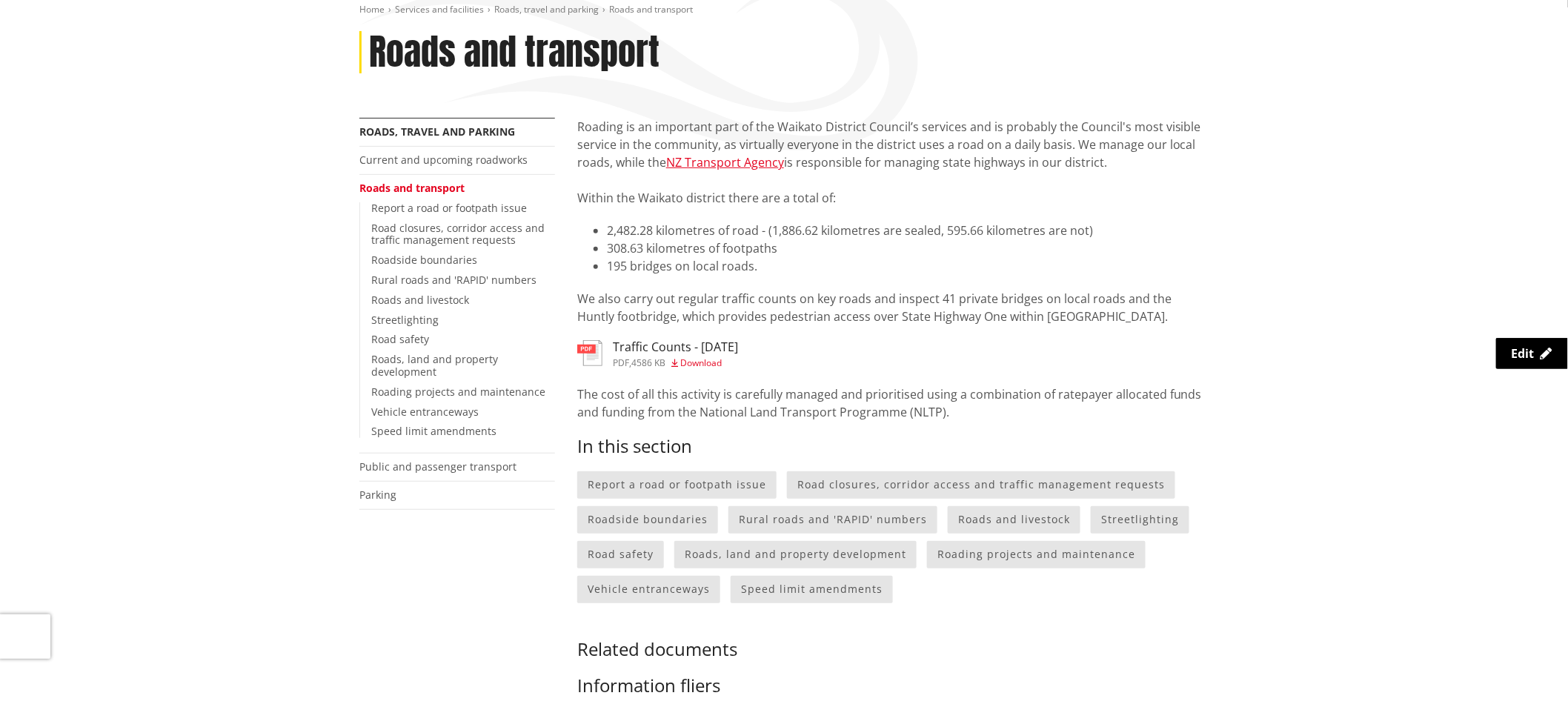
scroll to position [246, 0]
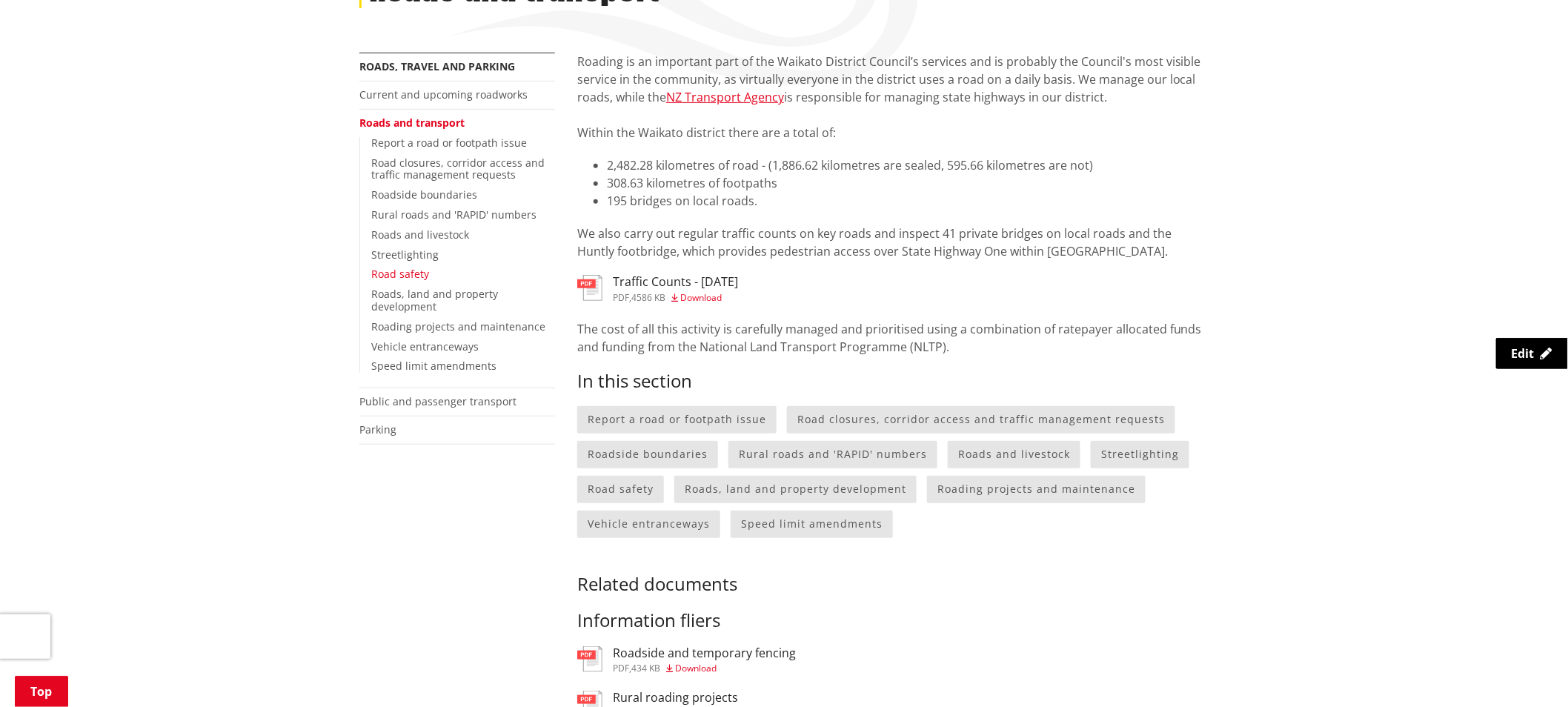
click at [396, 272] on link "Road safety" at bounding box center [400, 274] width 58 height 14
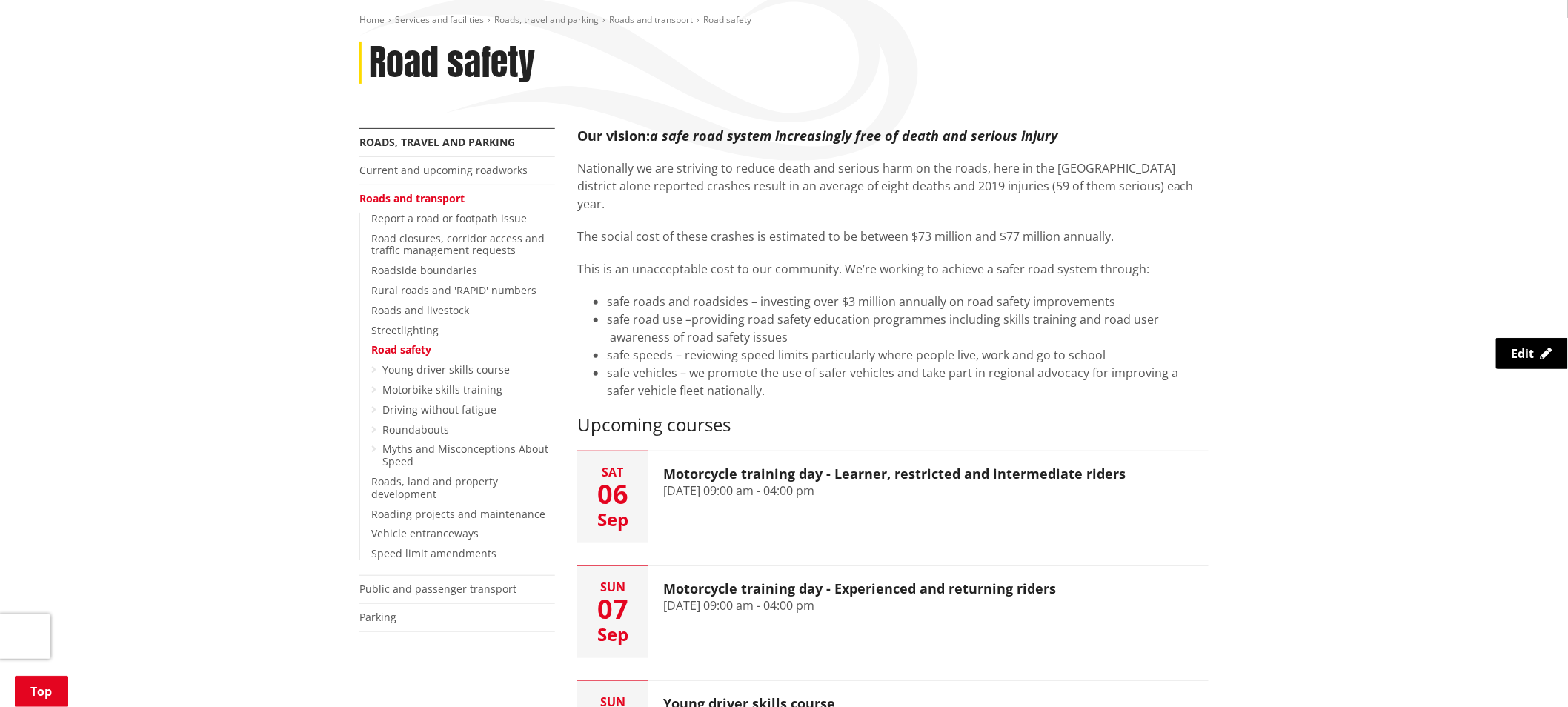
scroll to position [246, 0]
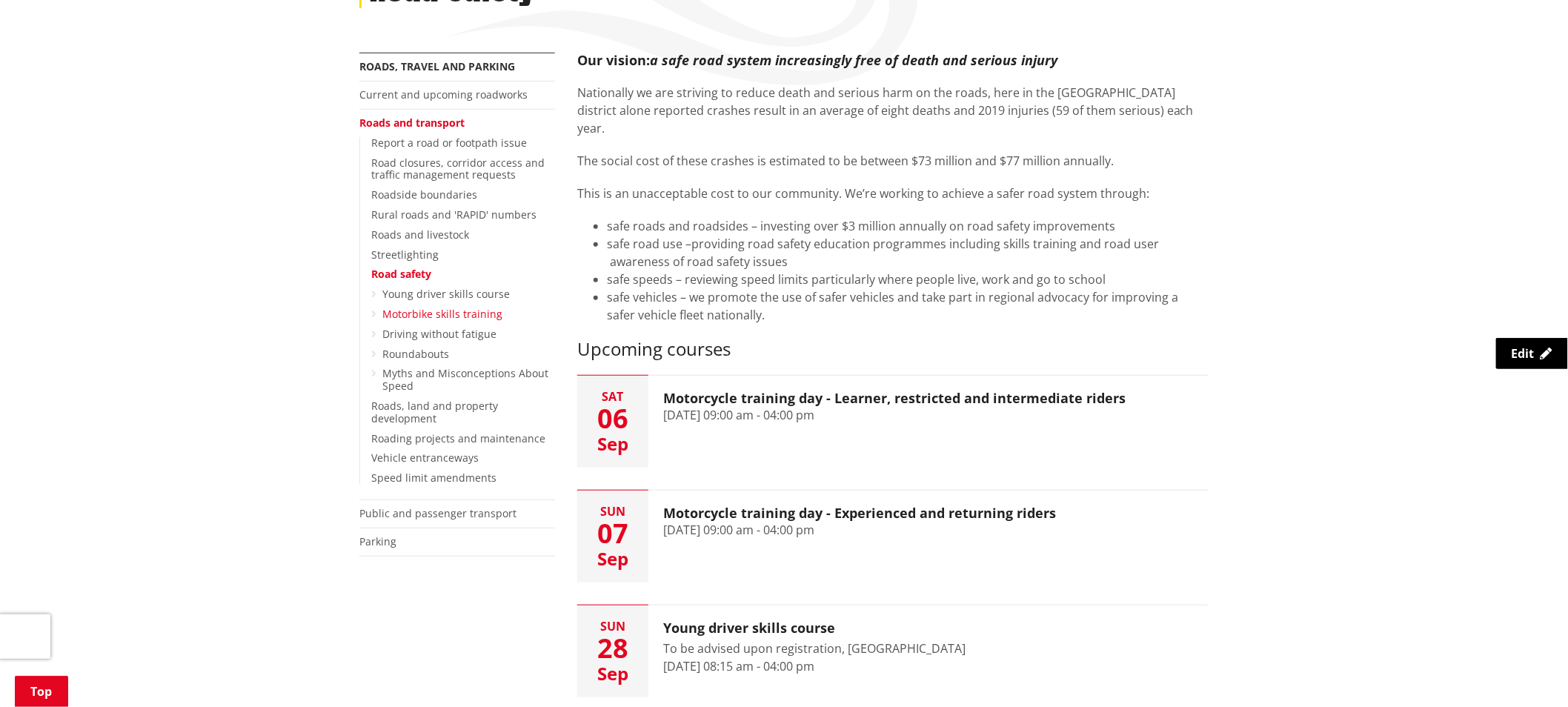
click at [456, 311] on link "Motorbike skills training" at bounding box center [442, 314] width 120 height 14
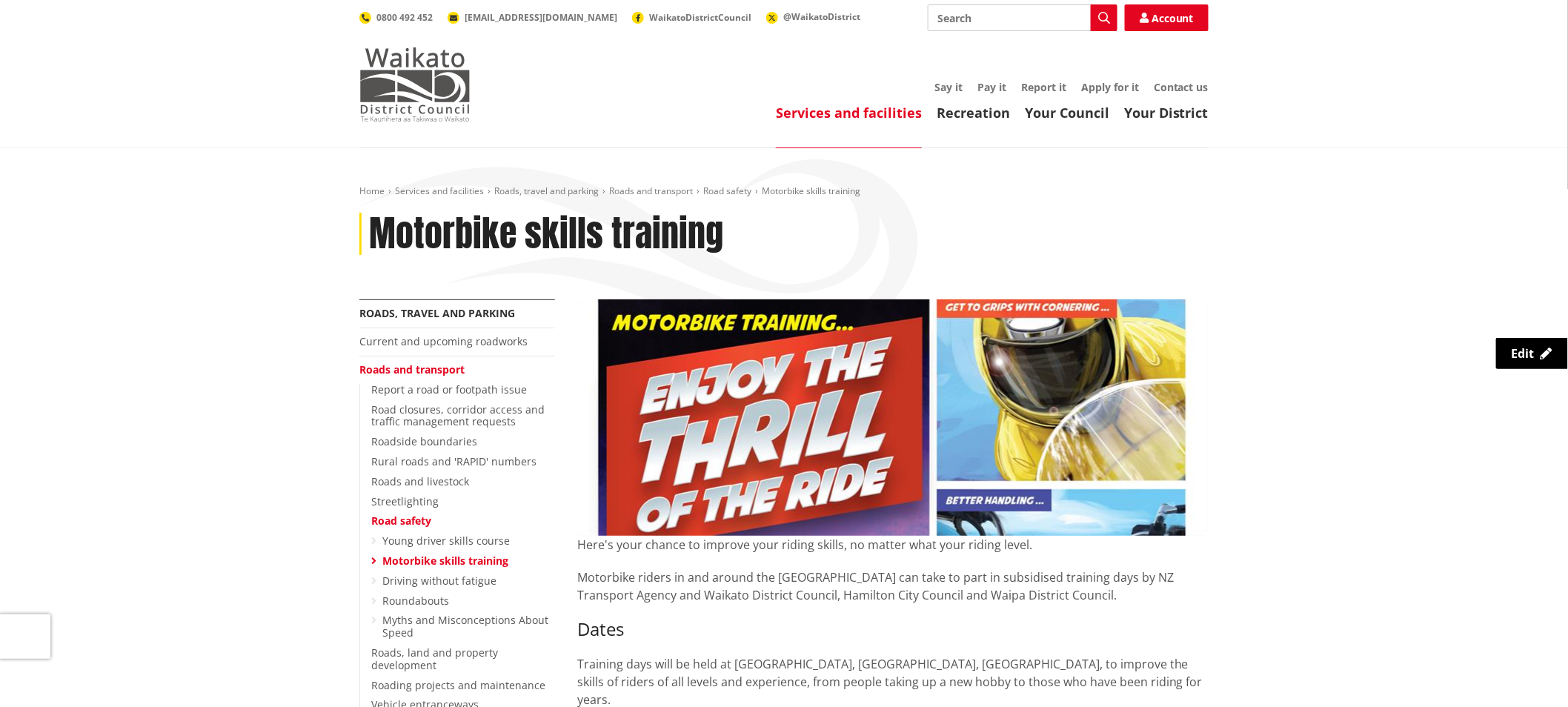
click at [366, 65] on img at bounding box center [415, 85] width 112 height 74
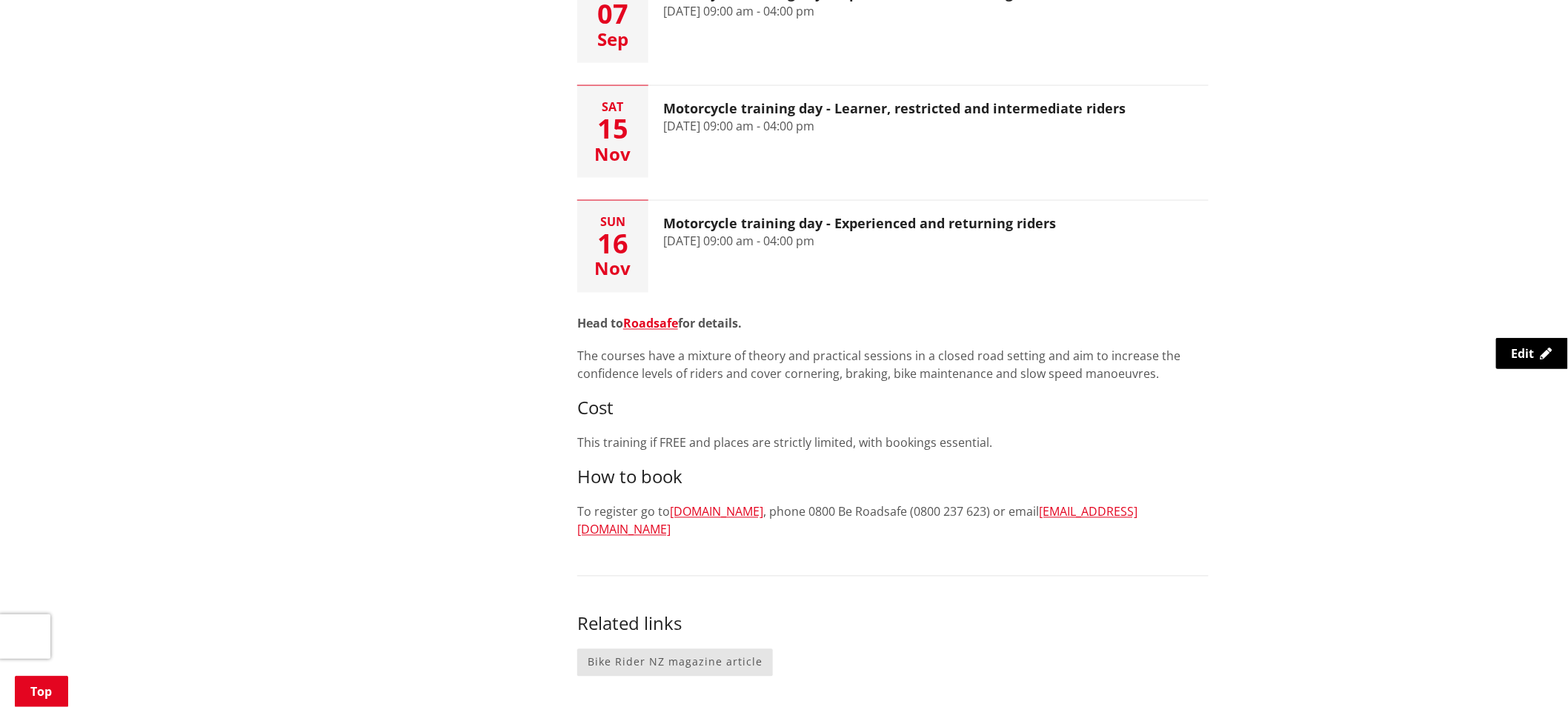
scroll to position [905, 0]
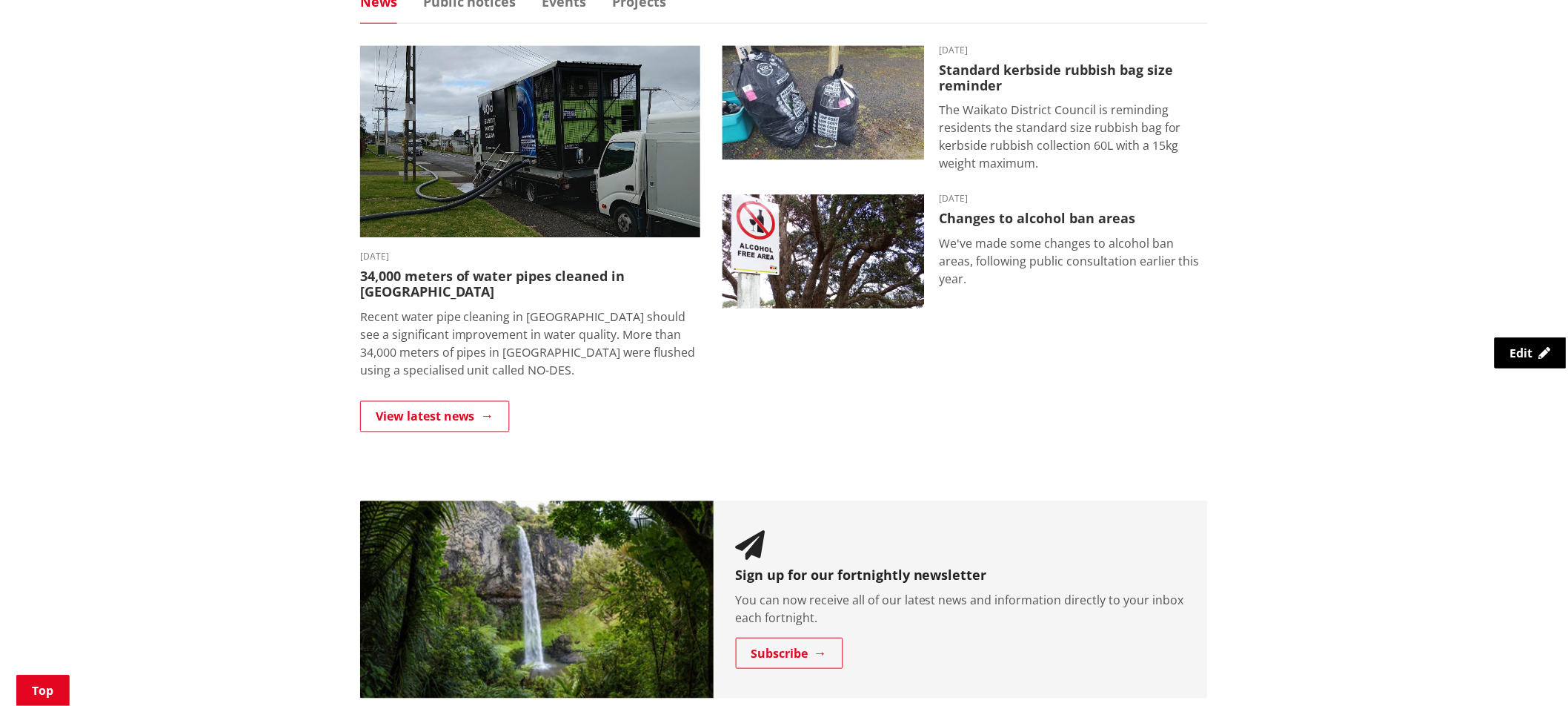
scroll to position [1153, 0]
